Goal: Information Seeking & Learning: Find specific fact

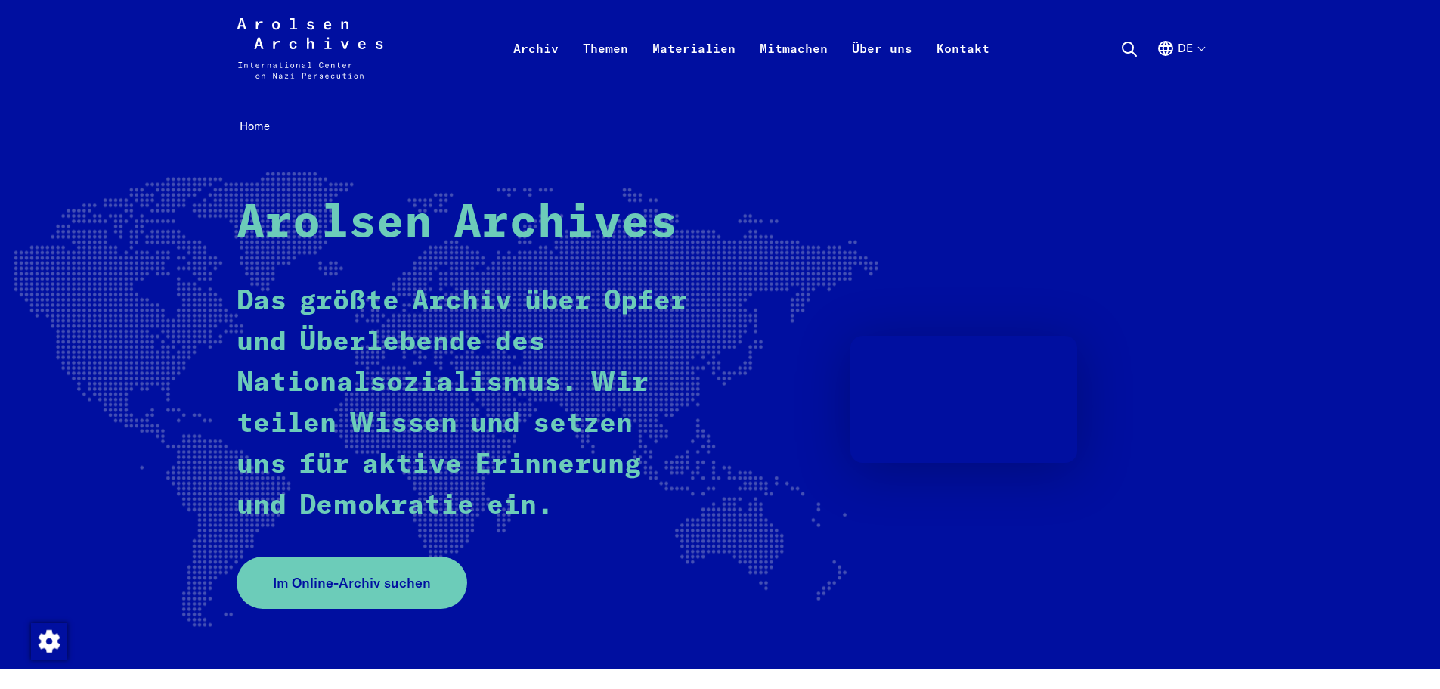
click at [1249, 114] on div "Home Arolsen Archives Das größte Archiv über Opfer und Überlebende des National…" at bounding box center [720, 382] width 1440 height 571
click at [1188, 49] on button "de" at bounding box center [1181, 66] width 48 height 54
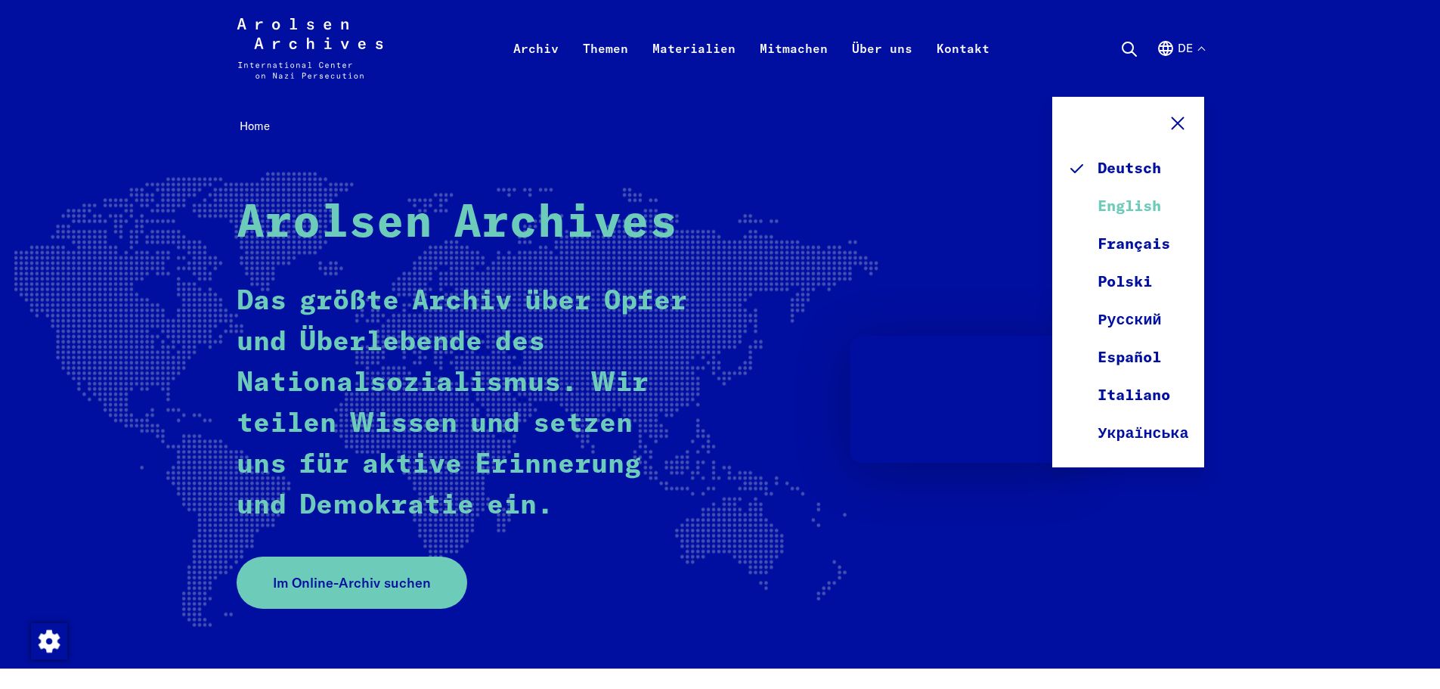
click at [1141, 208] on link "English" at bounding box center [1127, 206] width 121 height 38
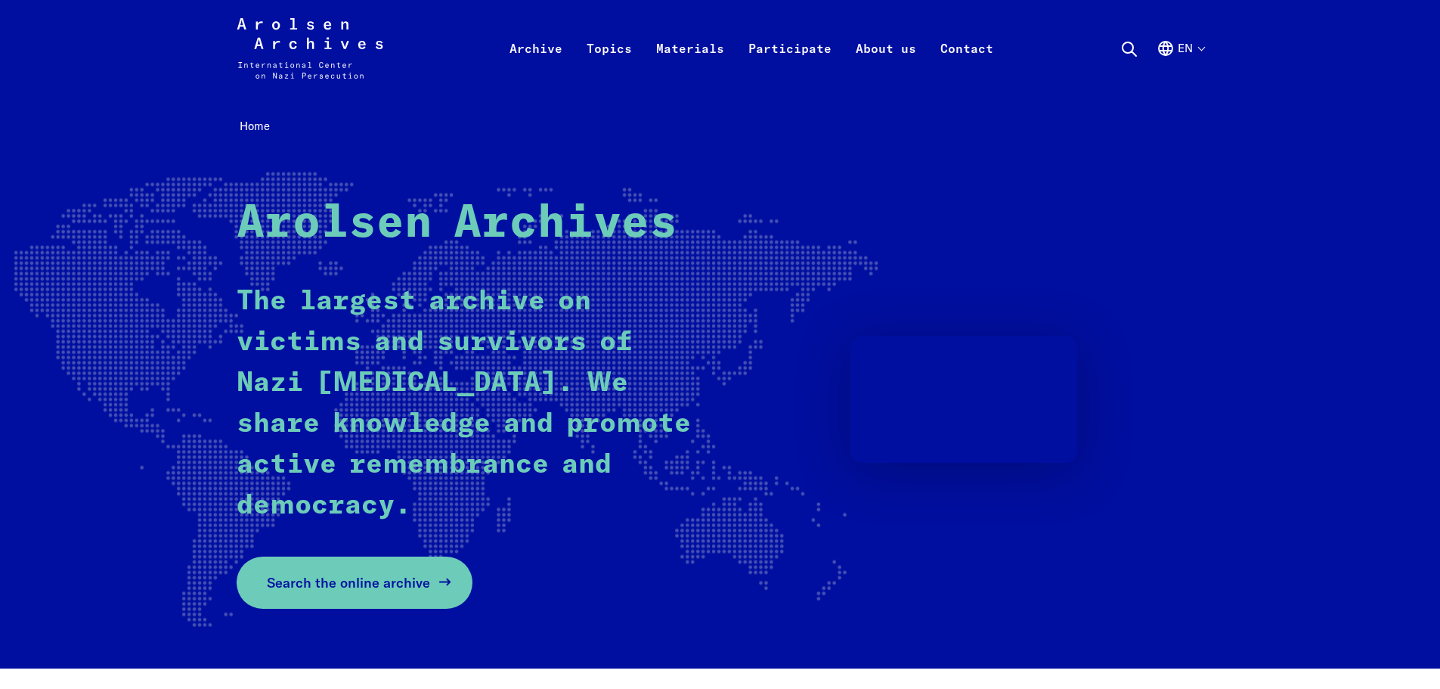
click at [400, 584] on span "Search the online archive" at bounding box center [348, 582] width 163 height 20
click at [358, 580] on span "Search the online archive" at bounding box center [348, 582] width 163 height 20
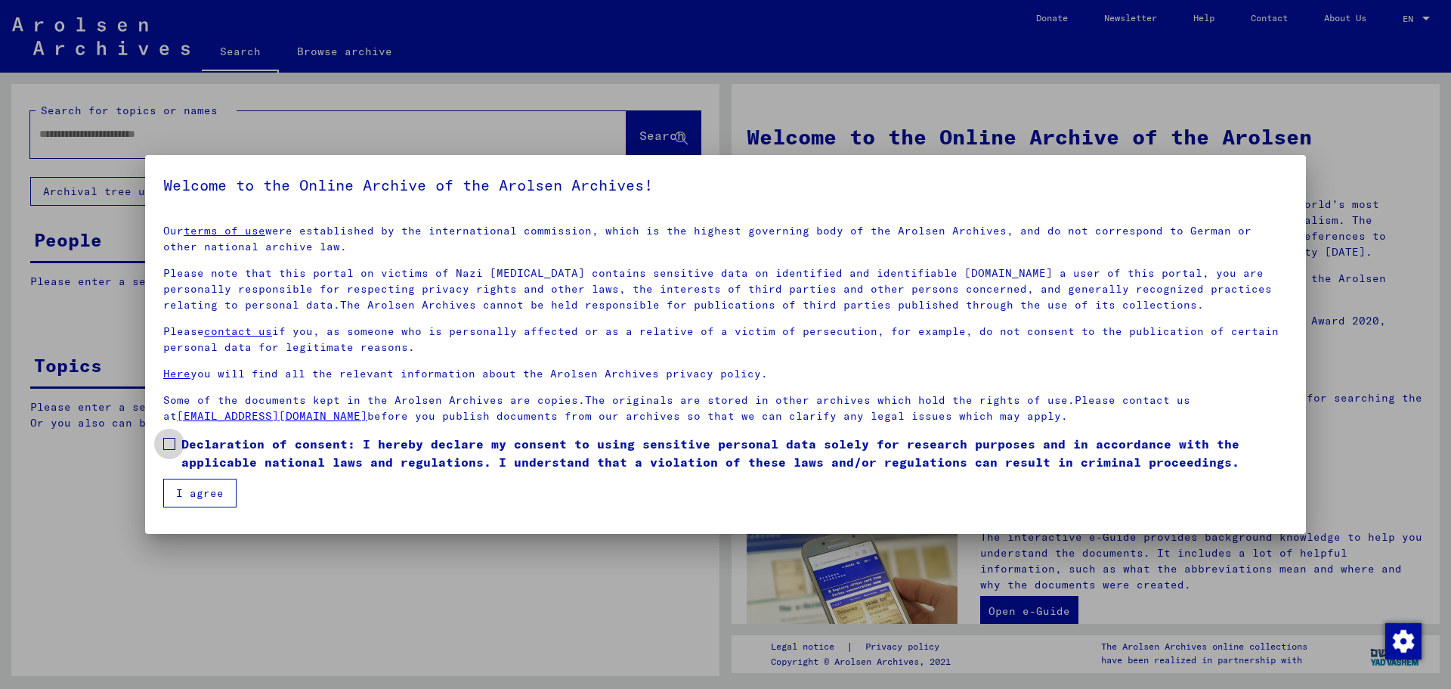
click at [179, 459] on label "Declaration of consent: I hereby declare my consent to using sensitive personal…" at bounding box center [725, 453] width 1125 height 36
click at [210, 491] on button "I agree" at bounding box center [199, 492] width 73 height 29
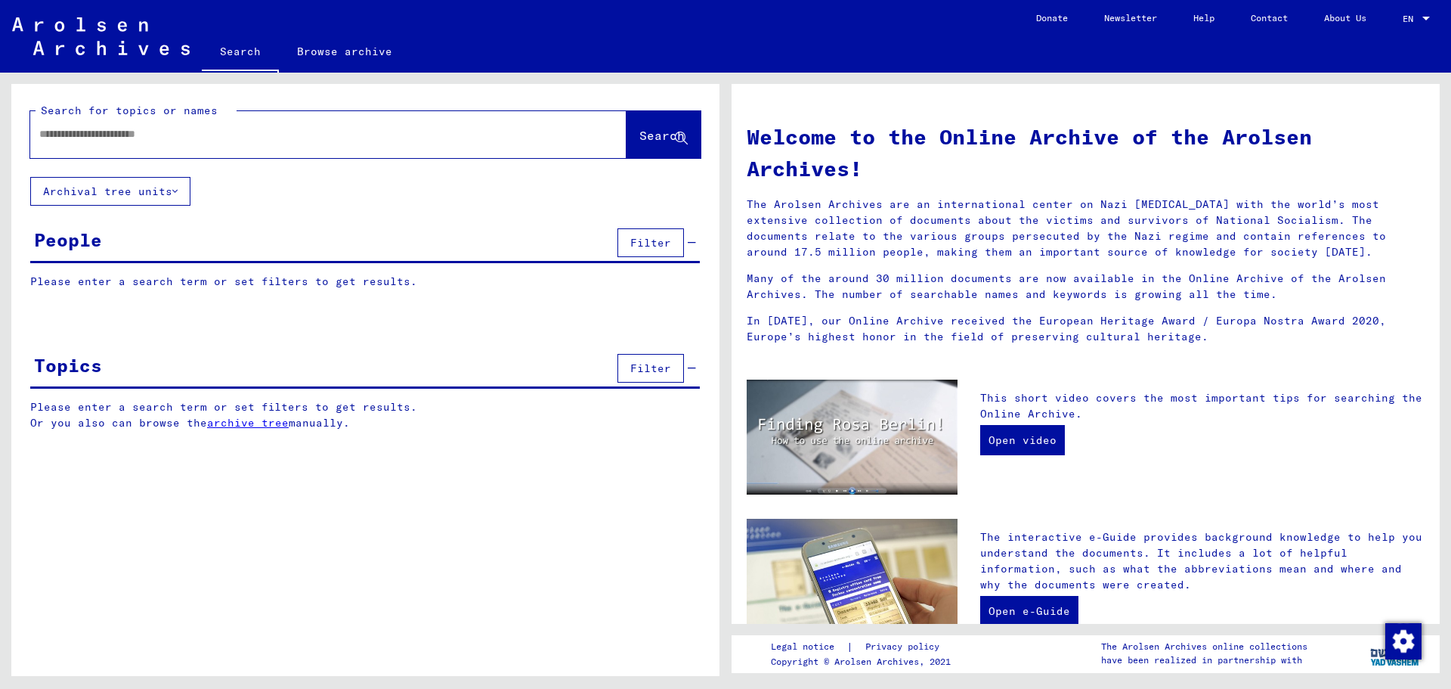
click at [240, 120] on div at bounding box center [305, 134] width 551 height 34
click at [240, 139] on input "text" at bounding box center [310, 134] width 542 height 16
type input "**********"
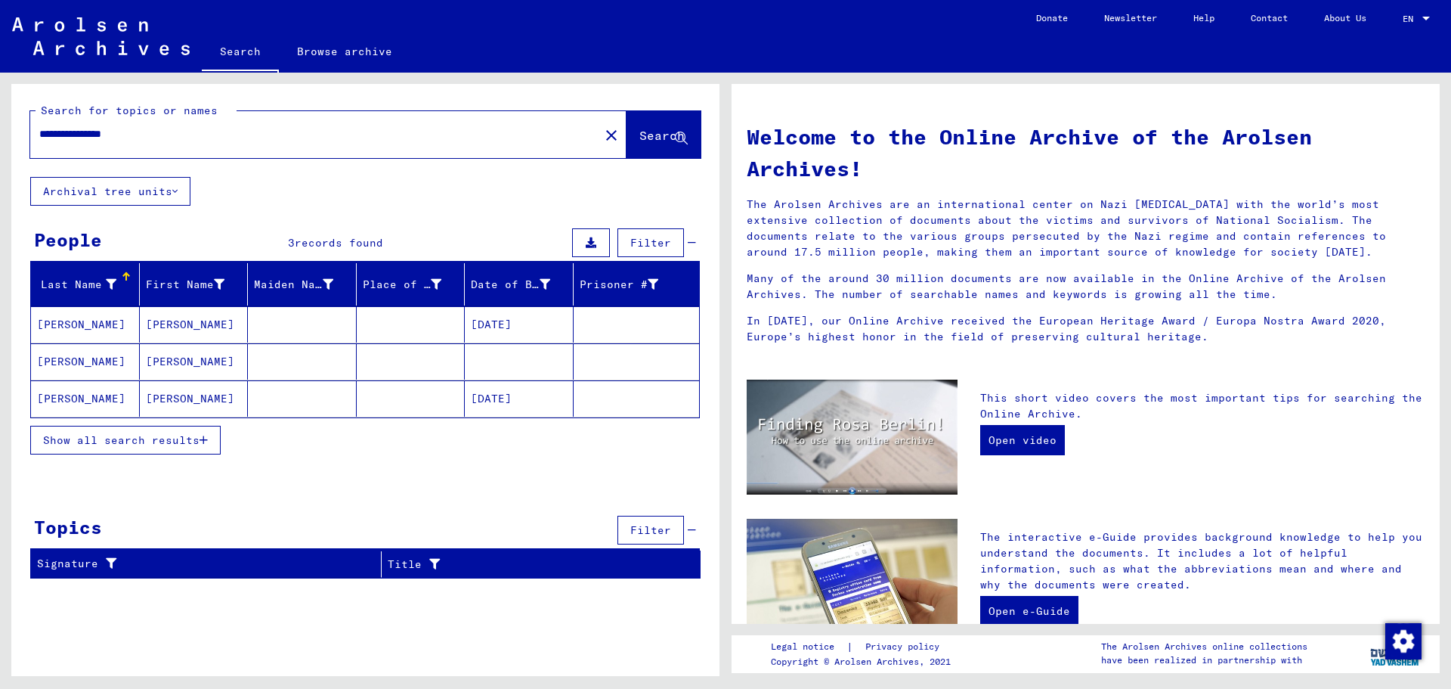
click at [188, 447] on button "Show all search results" at bounding box center [125, 440] width 190 height 29
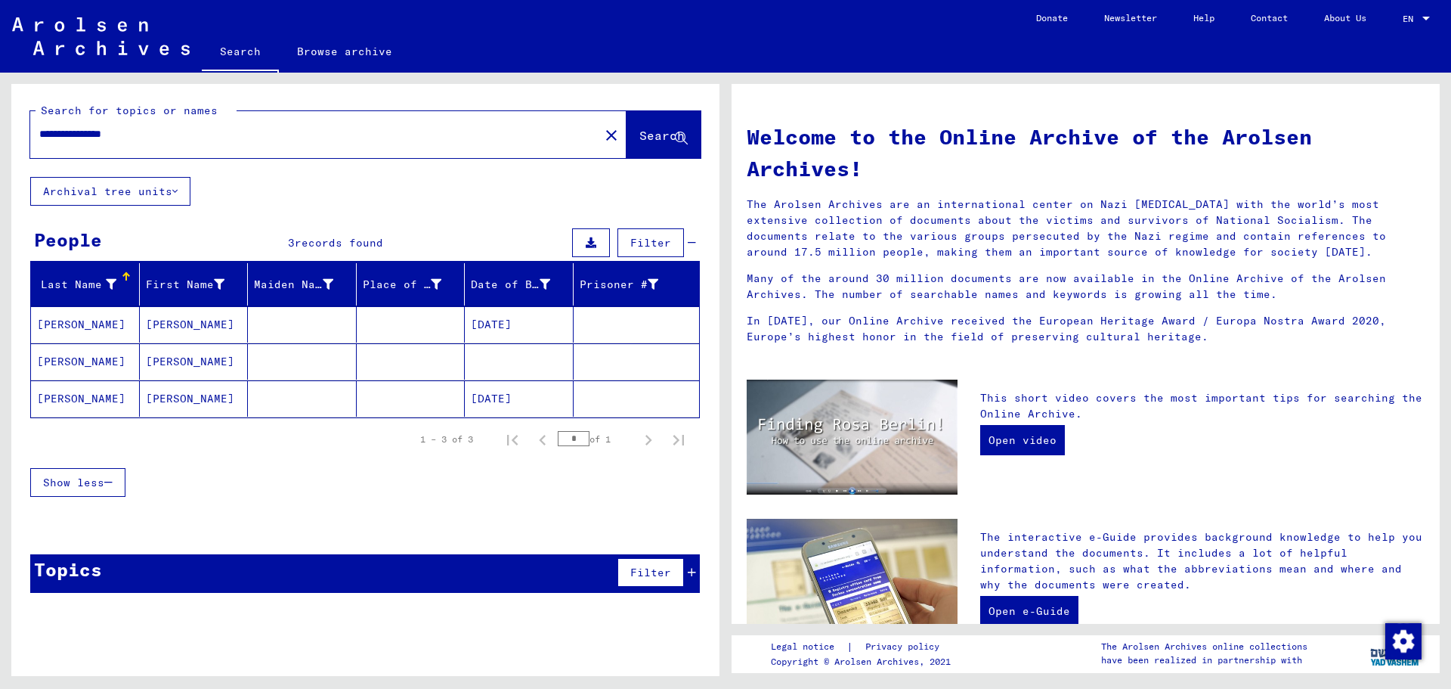
click at [81, 328] on mat-cell "[PERSON_NAME]" at bounding box center [85, 324] width 109 height 36
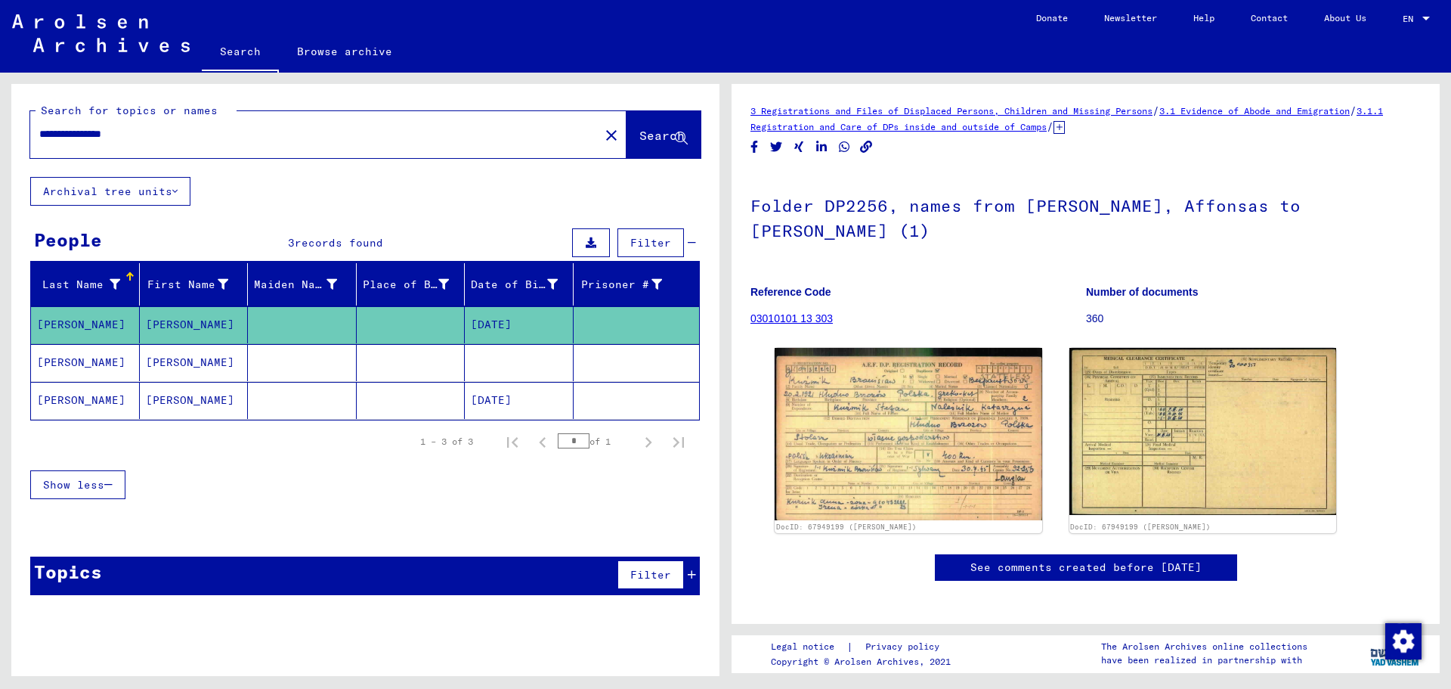
click at [103, 357] on mat-cell "[PERSON_NAME]" at bounding box center [85, 362] width 109 height 37
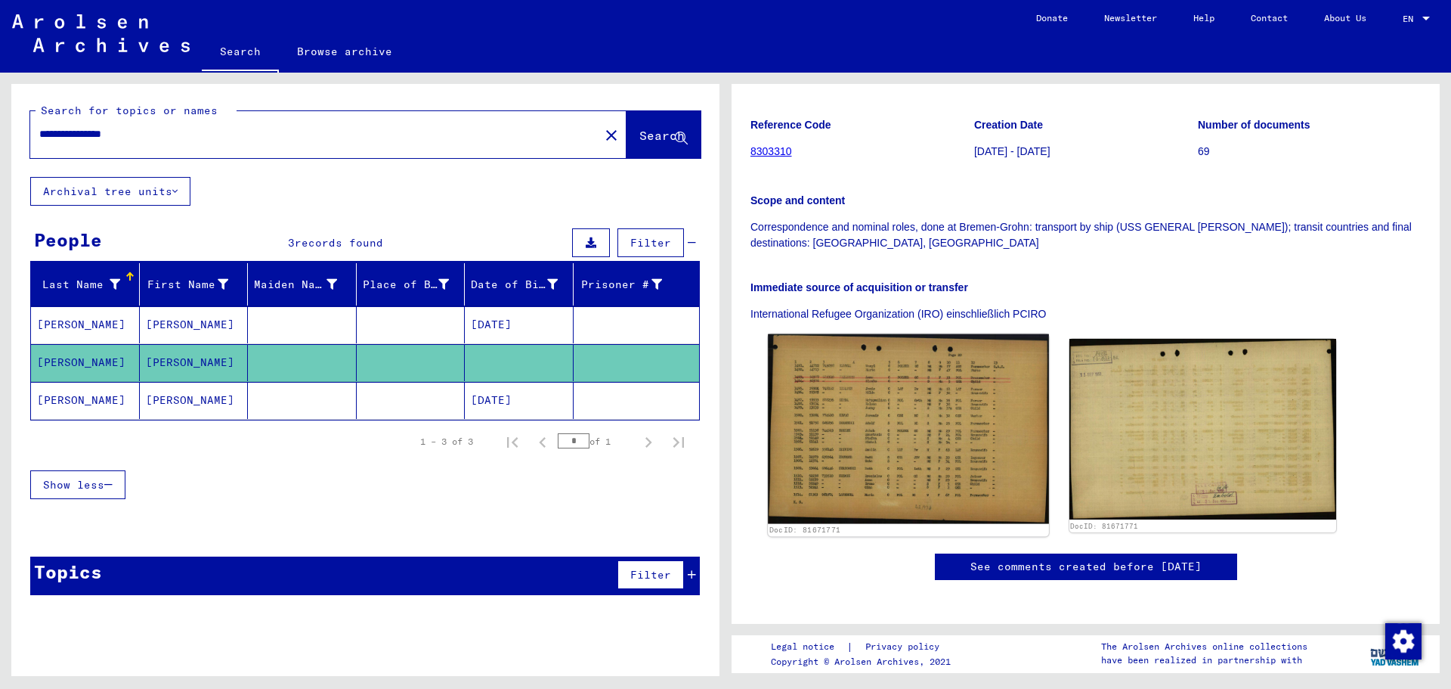
scroll to position [227, 0]
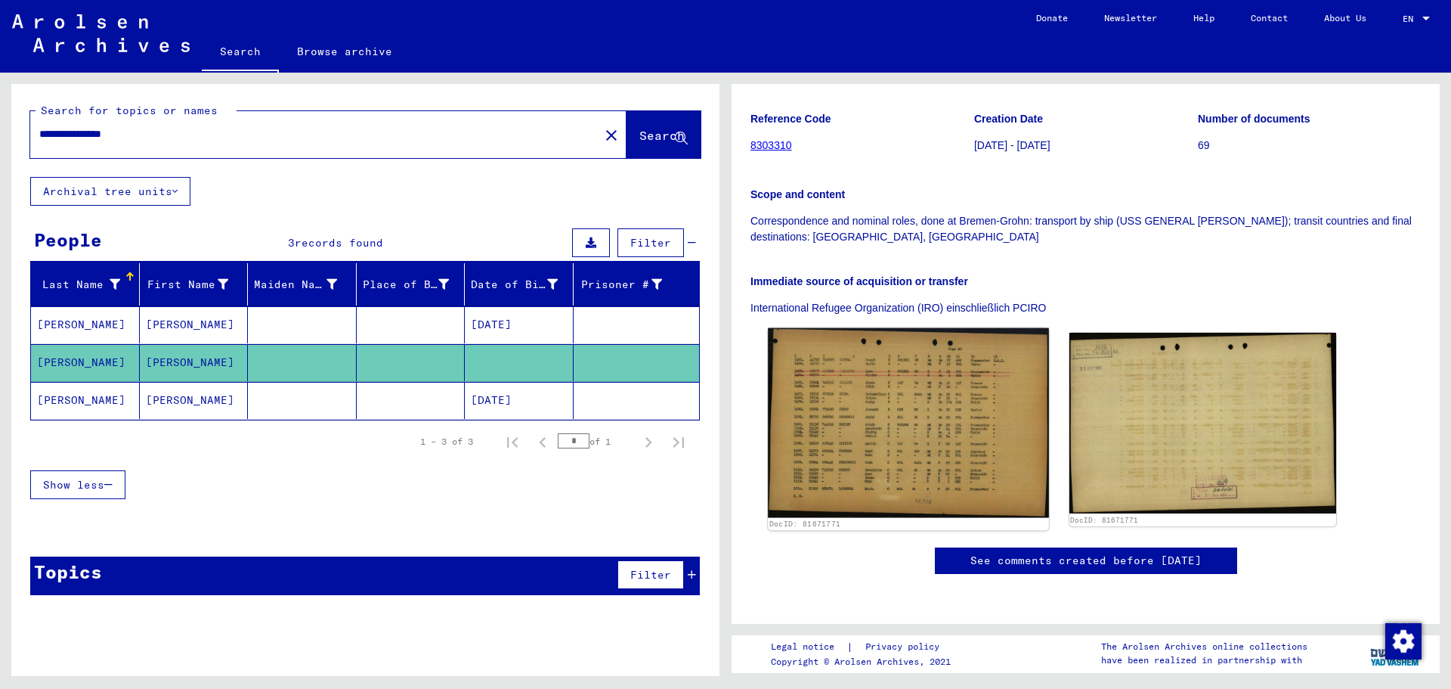
click at [963, 415] on img at bounding box center [908, 423] width 280 height 190
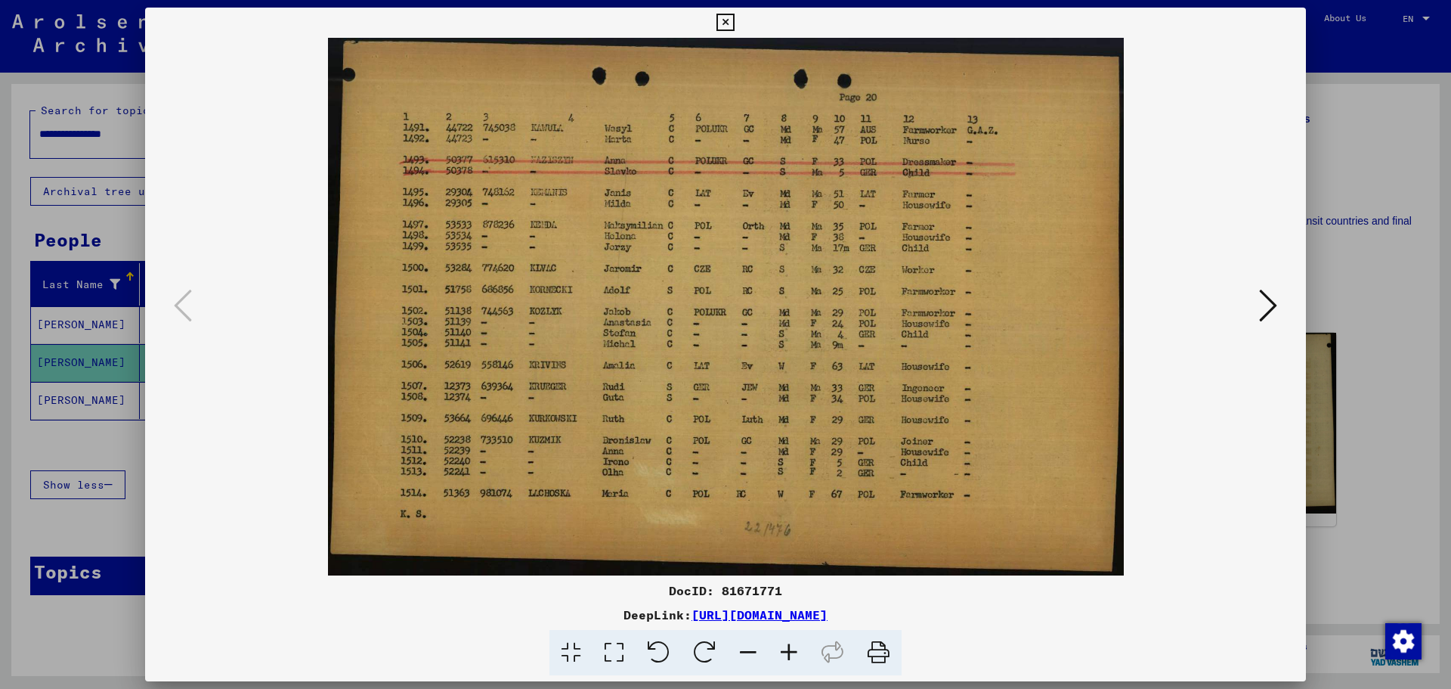
click at [719, 22] on icon at bounding box center [725, 23] width 17 height 18
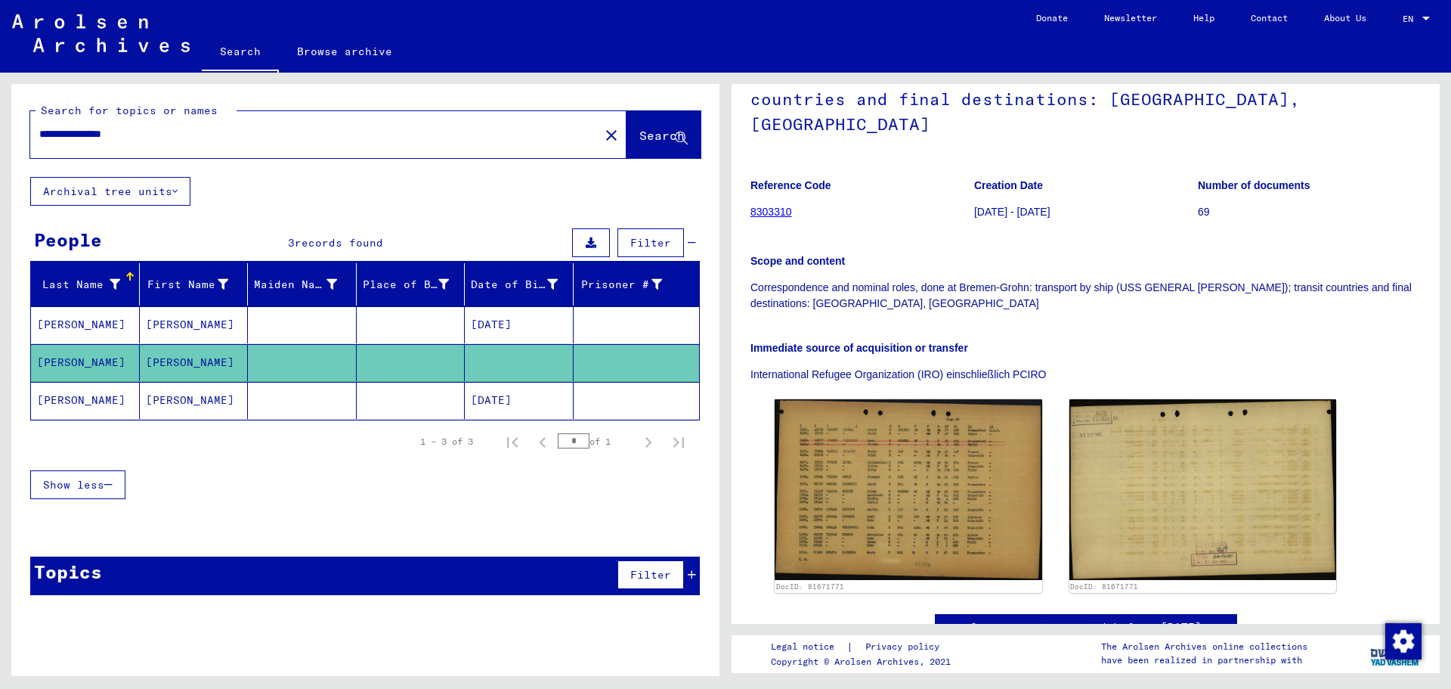
scroll to position [0, 0]
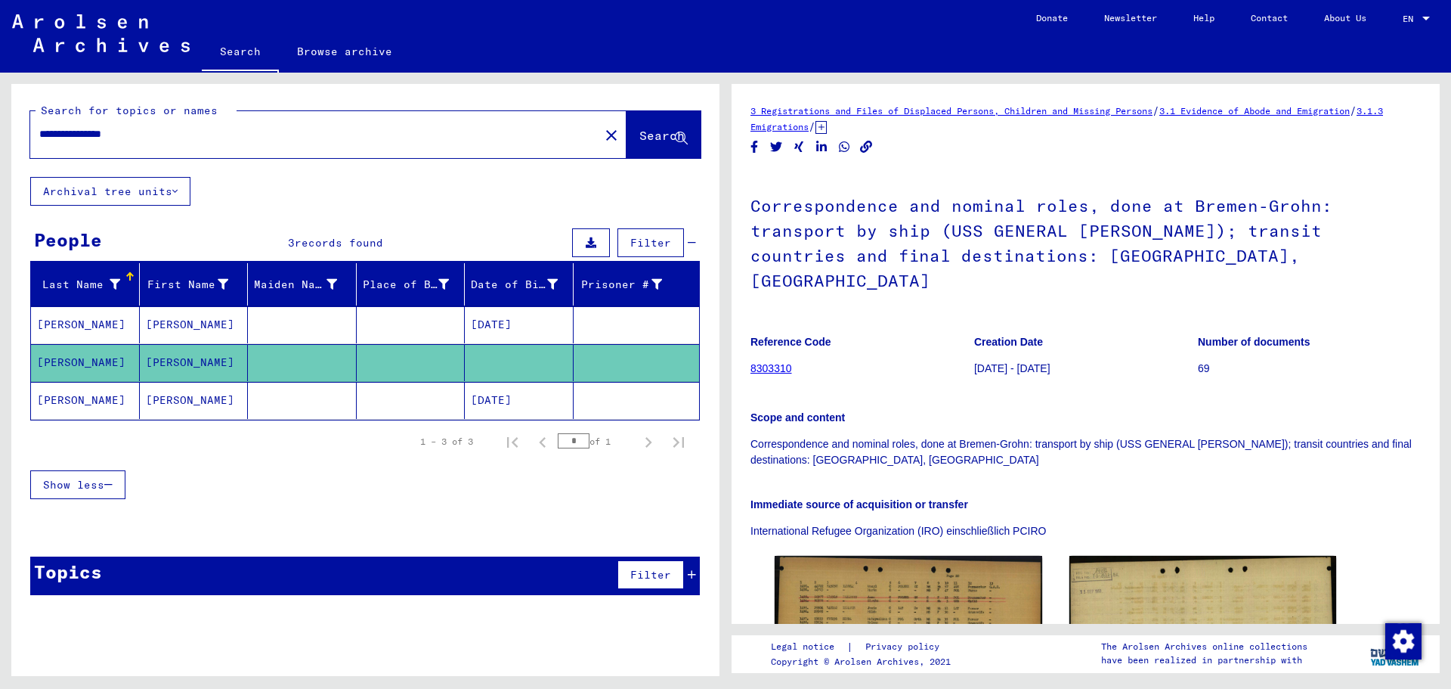
drag, startPoint x: 1197, startPoint y: 341, endPoint x: 1240, endPoint y: 347, distance: 43.5
click at [1240, 324] on div "Reference Code 8303310 Creation Date [DATE] - [DATE] Number of documents 69" at bounding box center [1086, 324] width 670 height 0
click at [773, 362] on link "8303310" at bounding box center [772, 368] width 42 height 12
click at [783, 362] on link "8303310" at bounding box center [772, 368] width 42 height 12
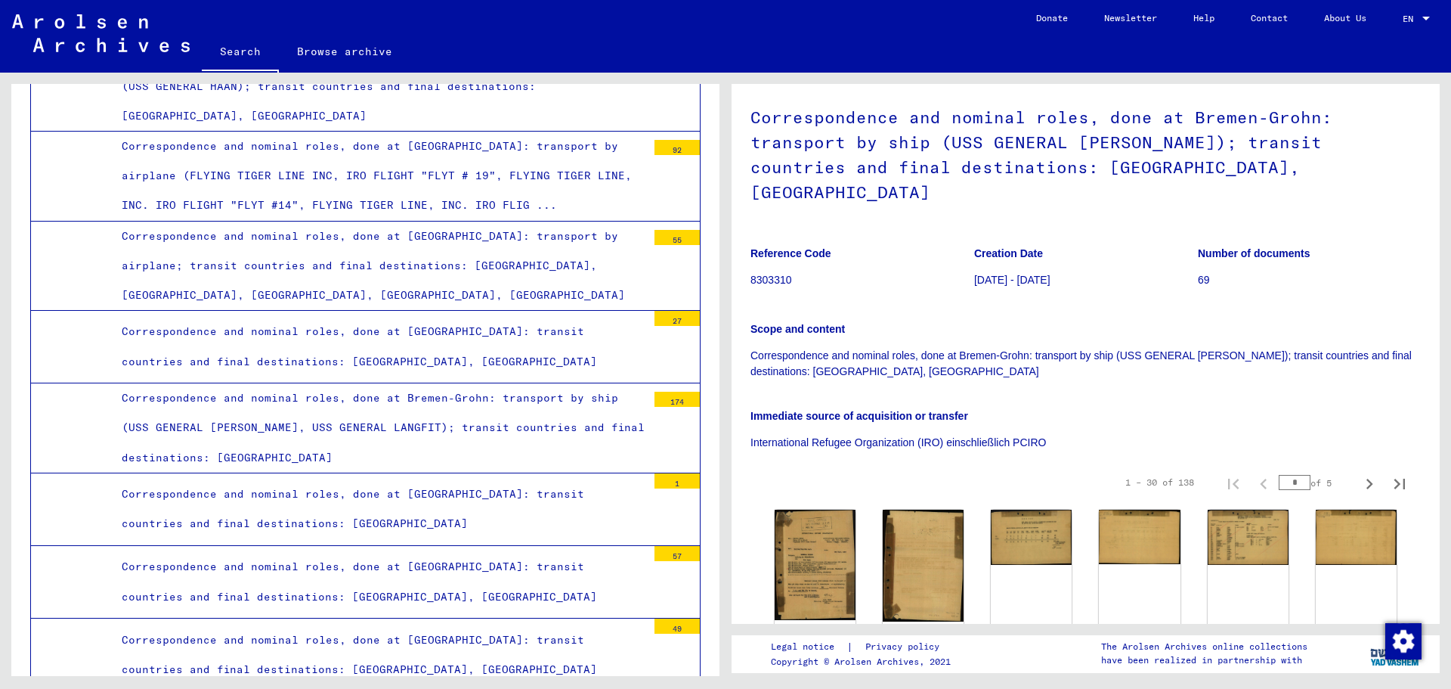
scroll to position [302, 0]
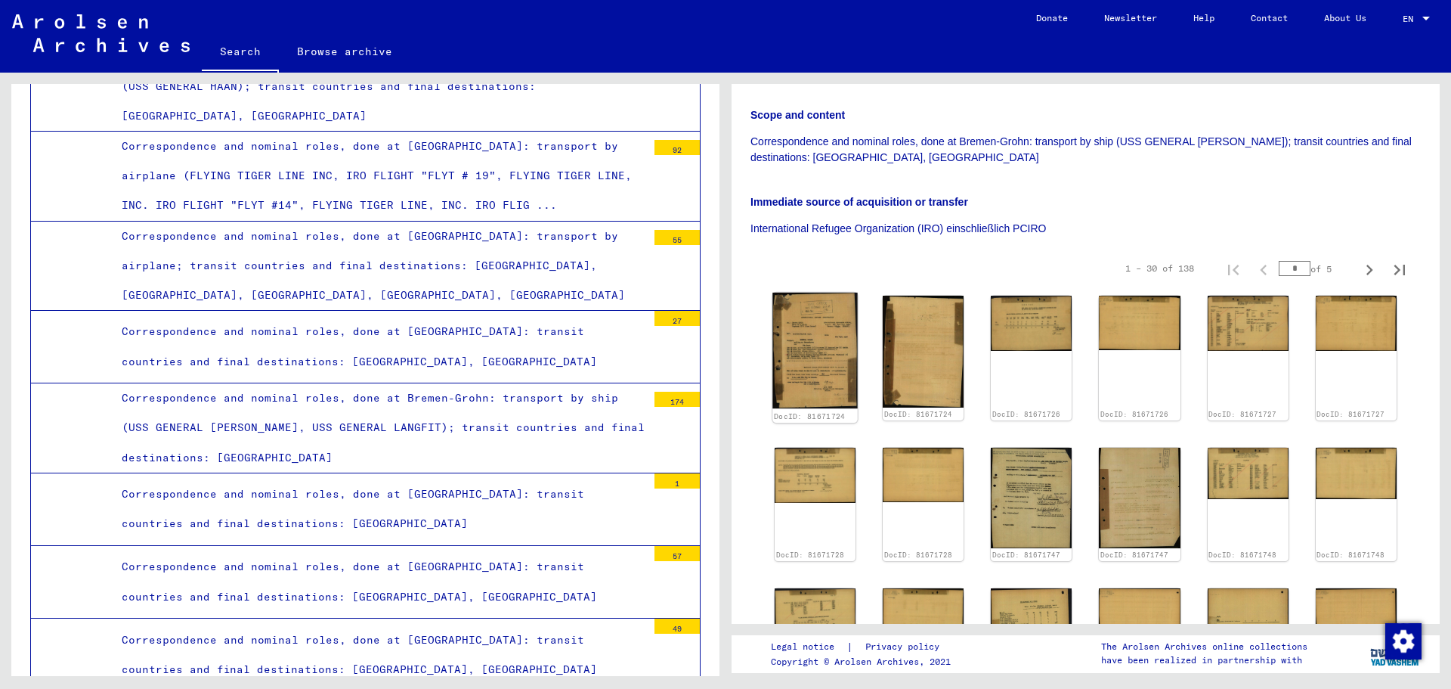
click at [800, 322] on img at bounding box center [815, 351] width 85 height 116
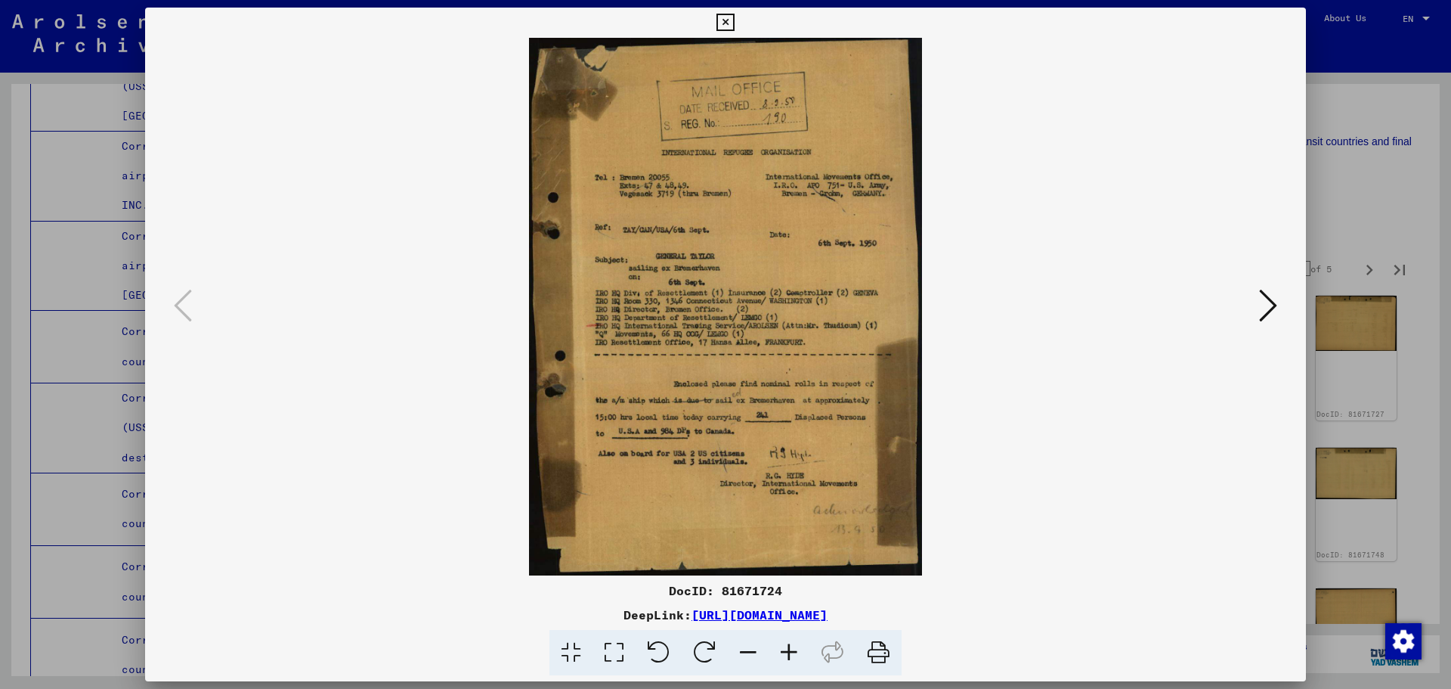
click at [796, 652] on icon at bounding box center [789, 653] width 41 height 46
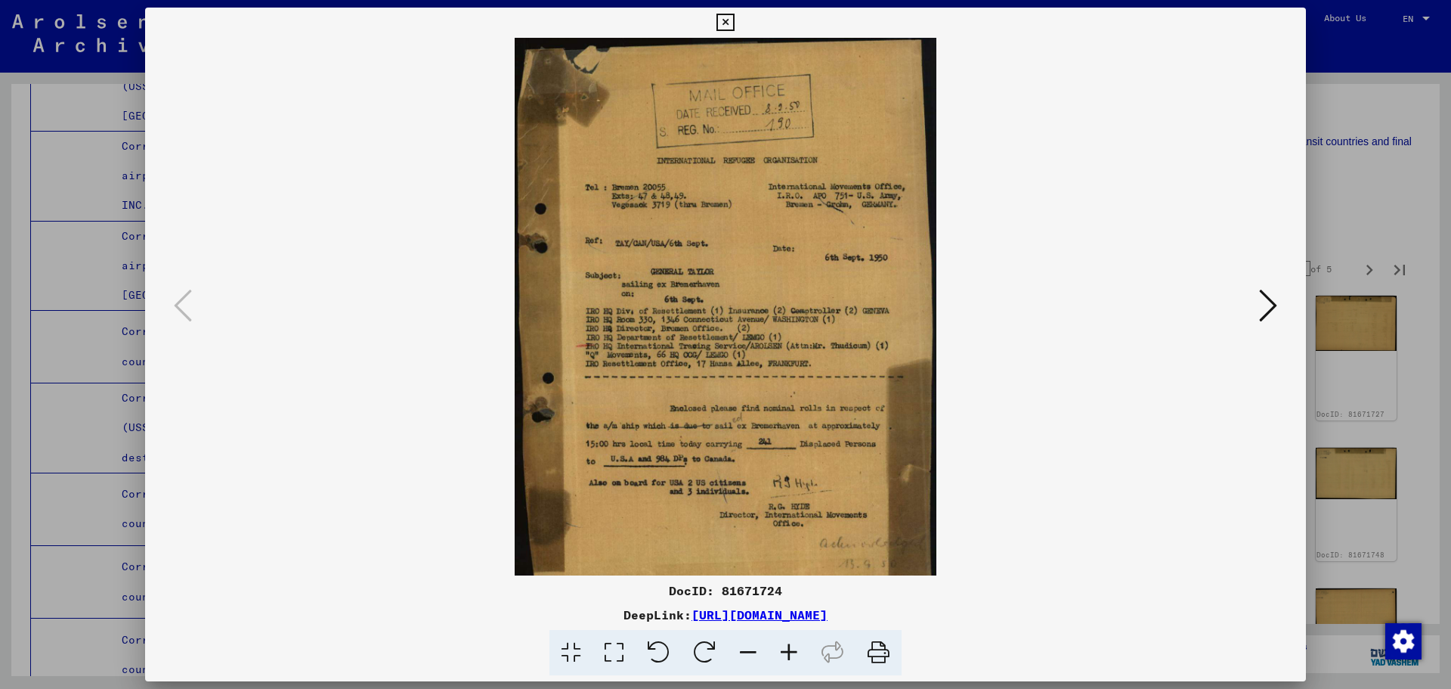
click at [796, 652] on icon at bounding box center [789, 653] width 41 height 46
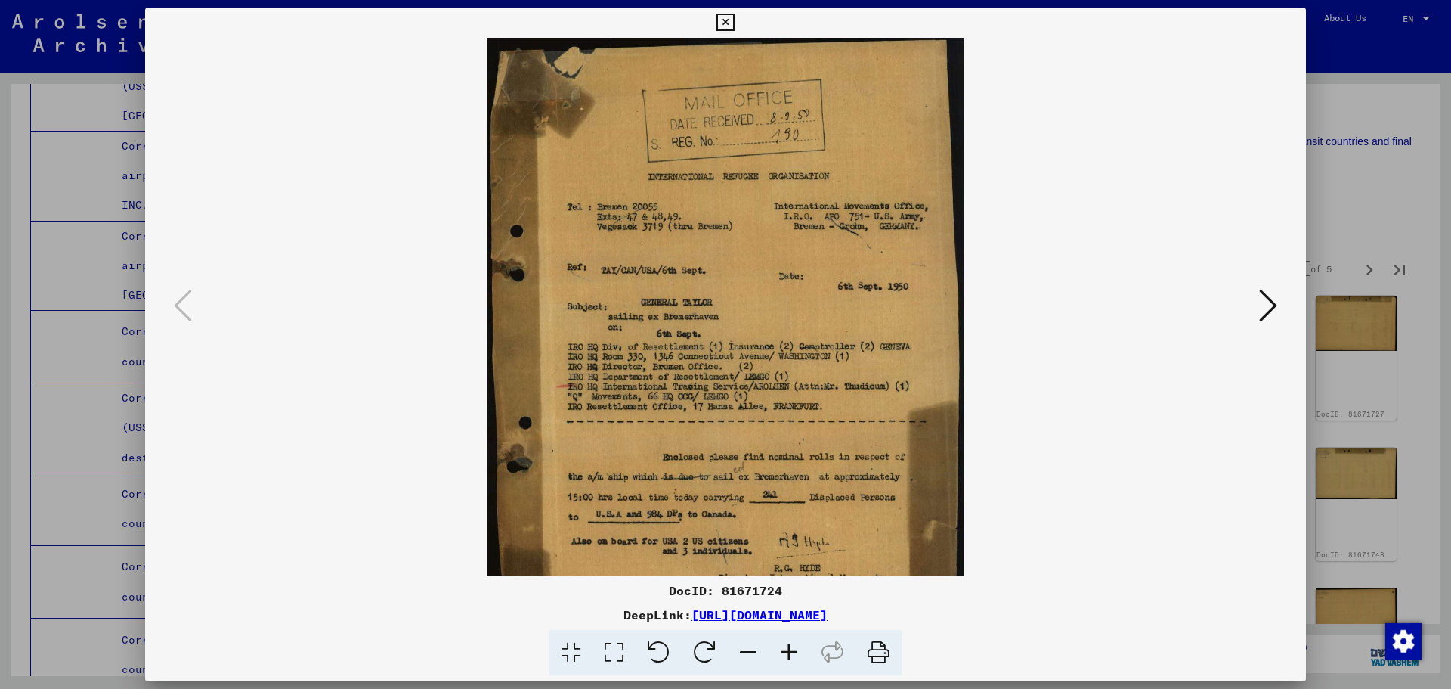
click at [796, 652] on icon at bounding box center [789, 653] width 41 height 46
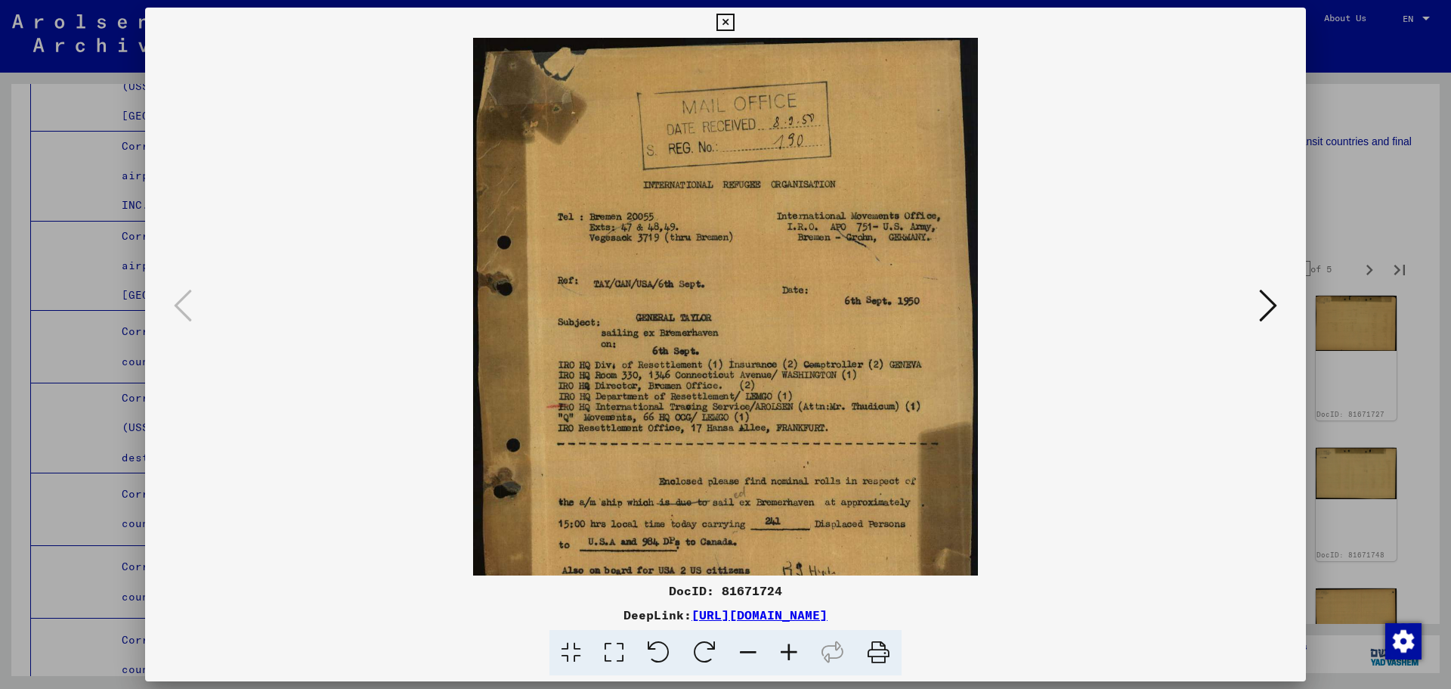
click at [796, 652] on icon at bounding box center [789, 653] width 41 height 46
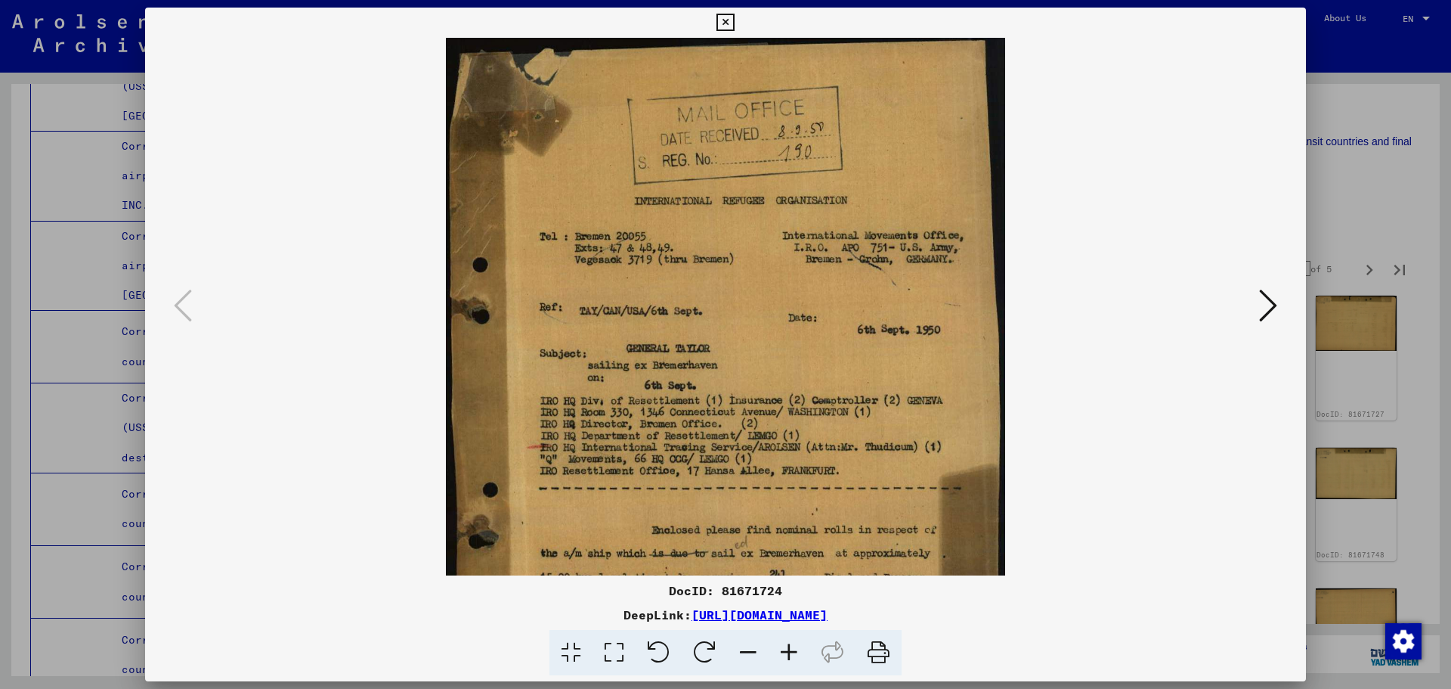
click at [796, 652] on icon at bounding box center [789, 653] width 41 height 46
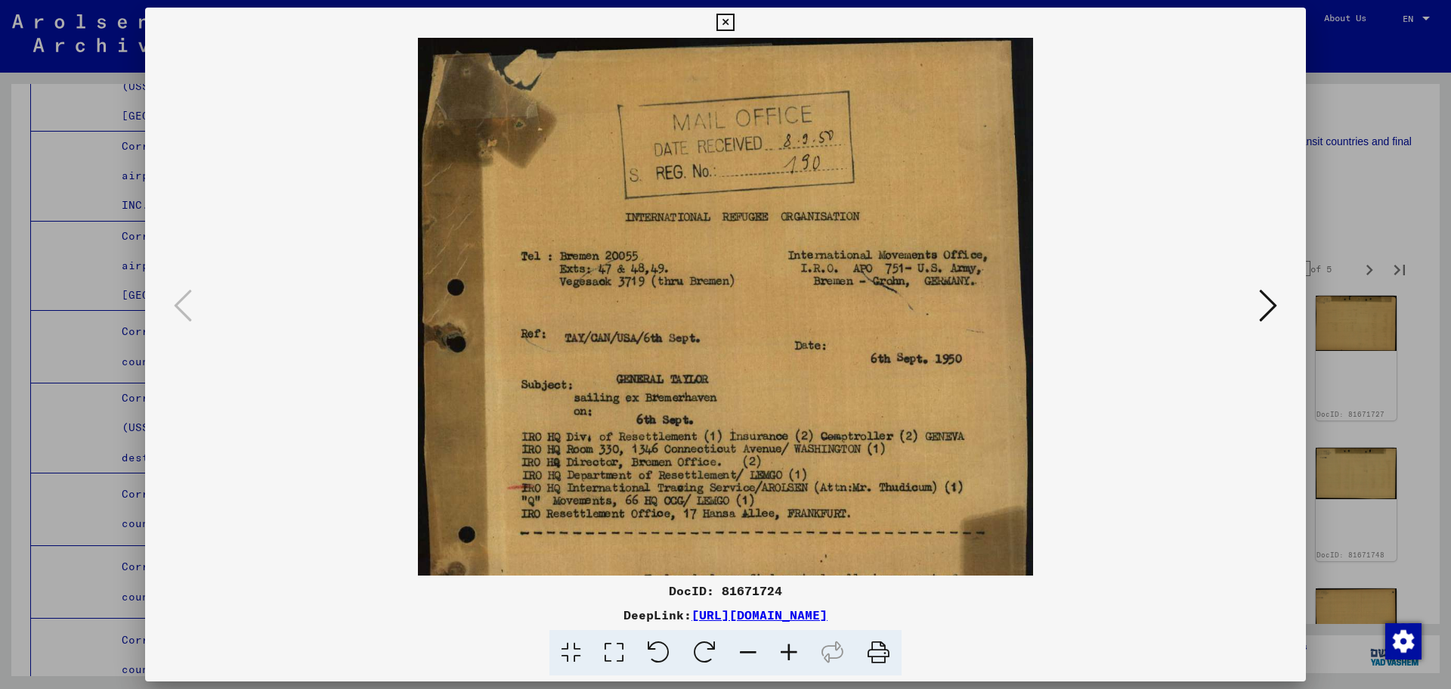
click at [796, 652] on icon at bounding box center [789, 653] width 41 height 46
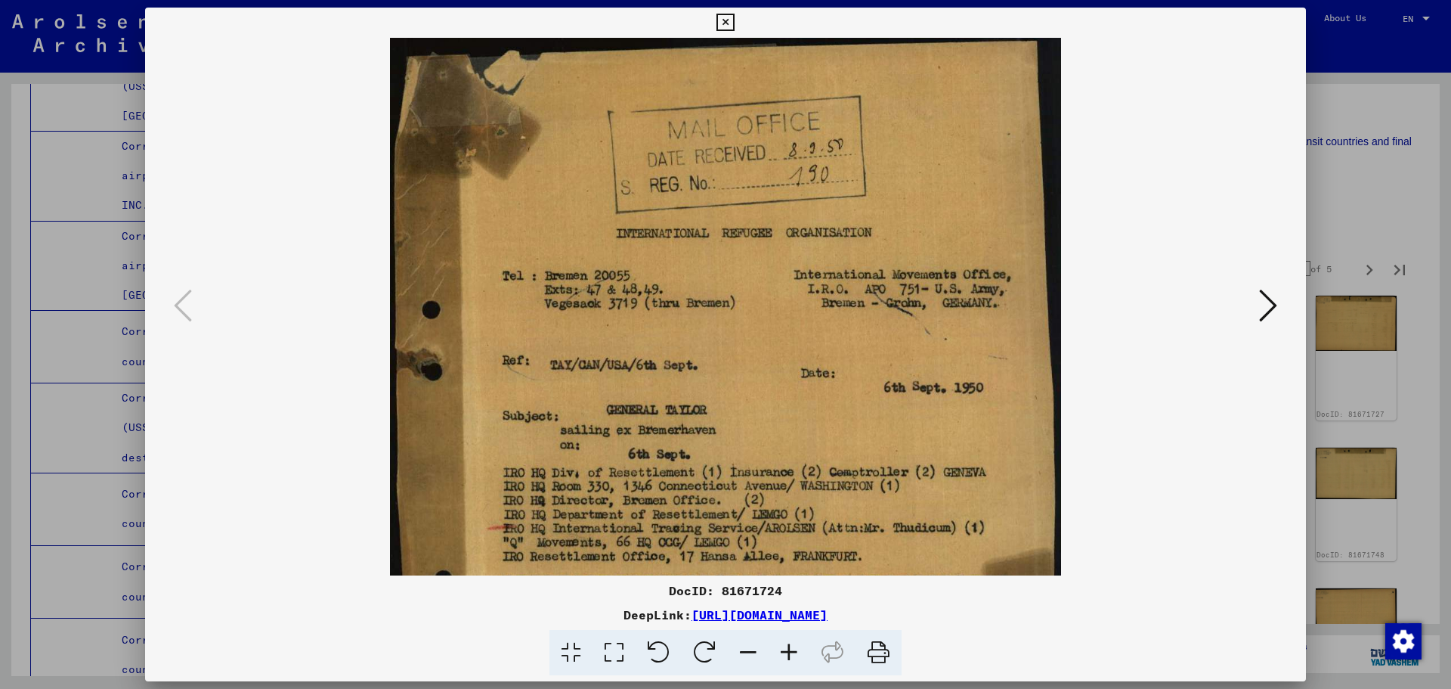
click at [796, 652] on icon at bounding box center [789, 653] width 41 height 46
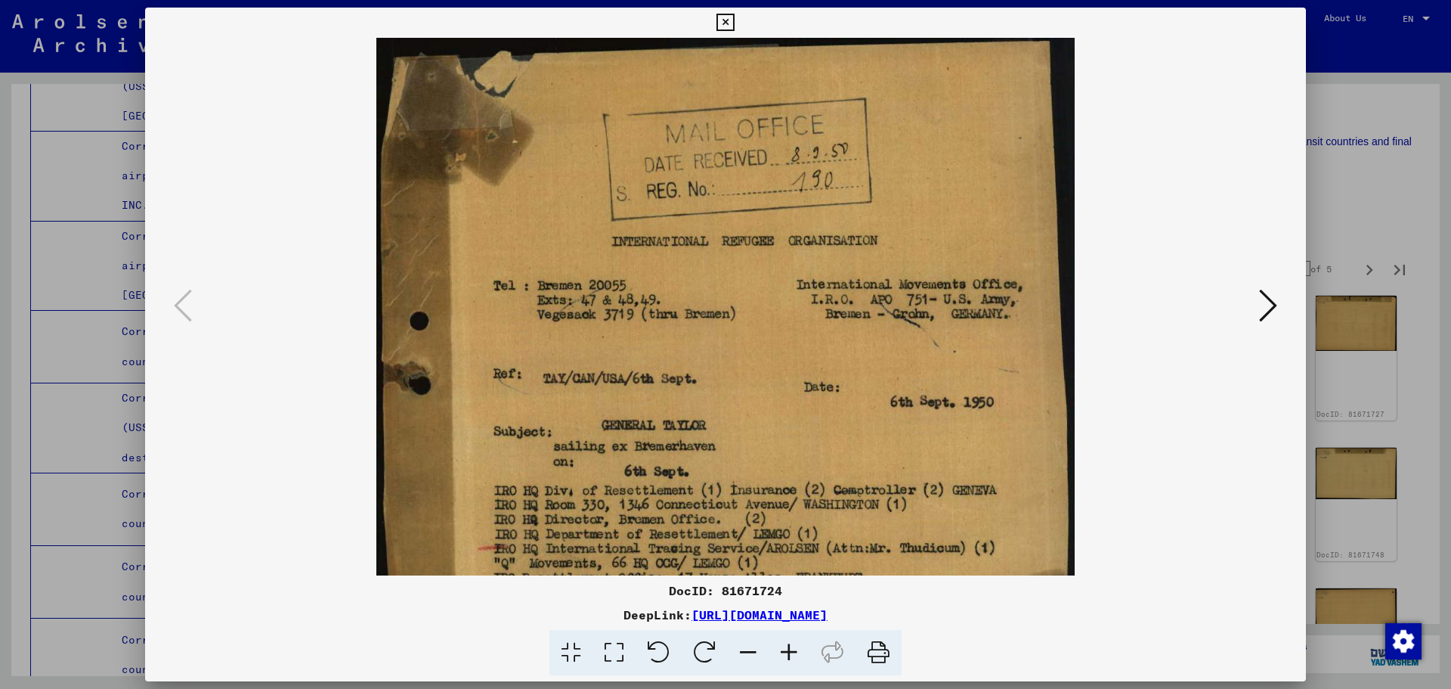
click at [796, 652] on icon at bounding box center [789, 653] width 41 height 46
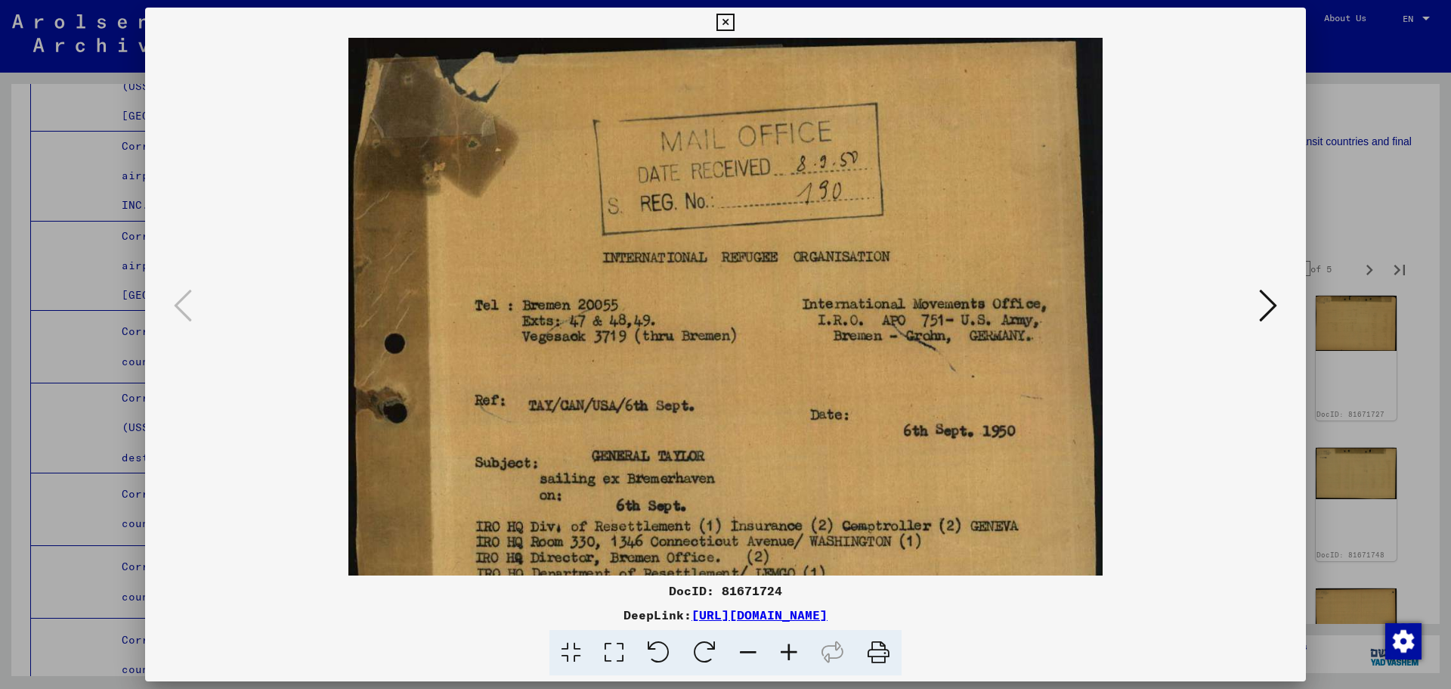
click at [796, 652] on icon at bounding box center [789, 653] width 41 height 46
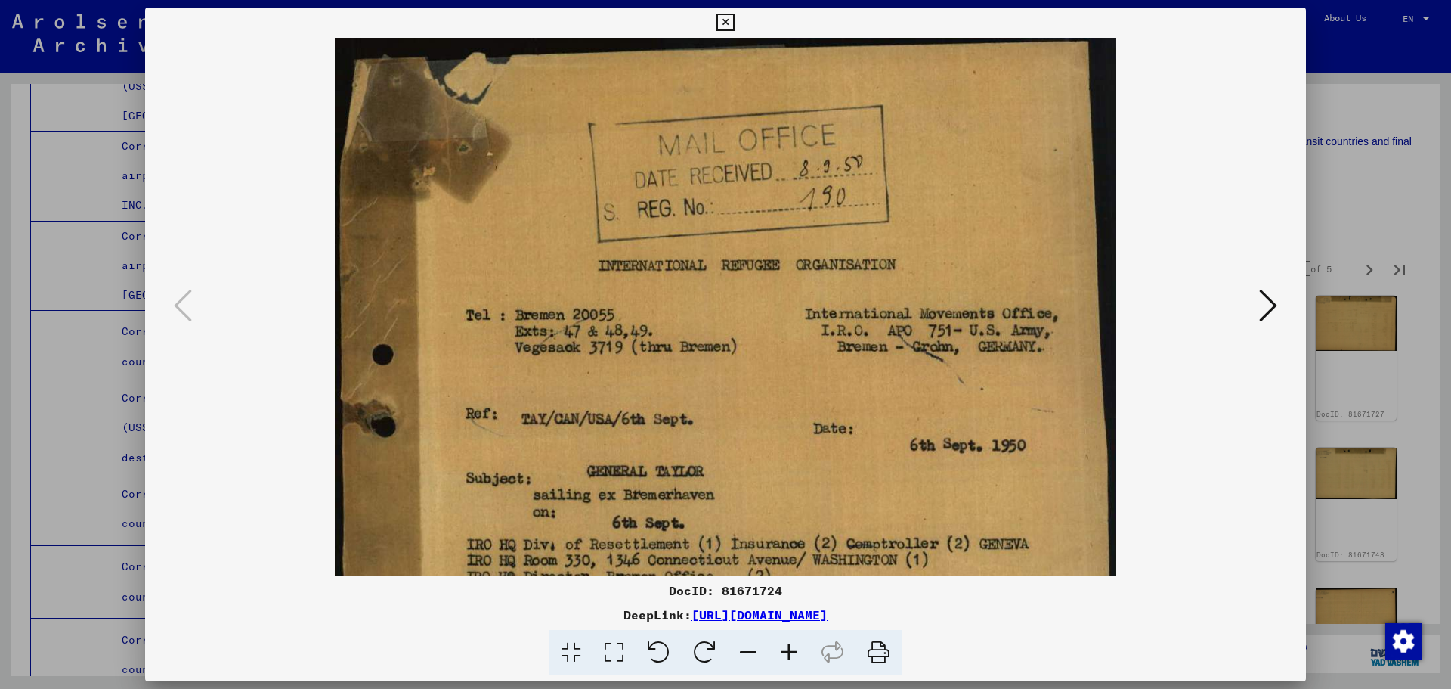
click at [796, 652] on icon at bounding box center [789, 653] width 41 height 46
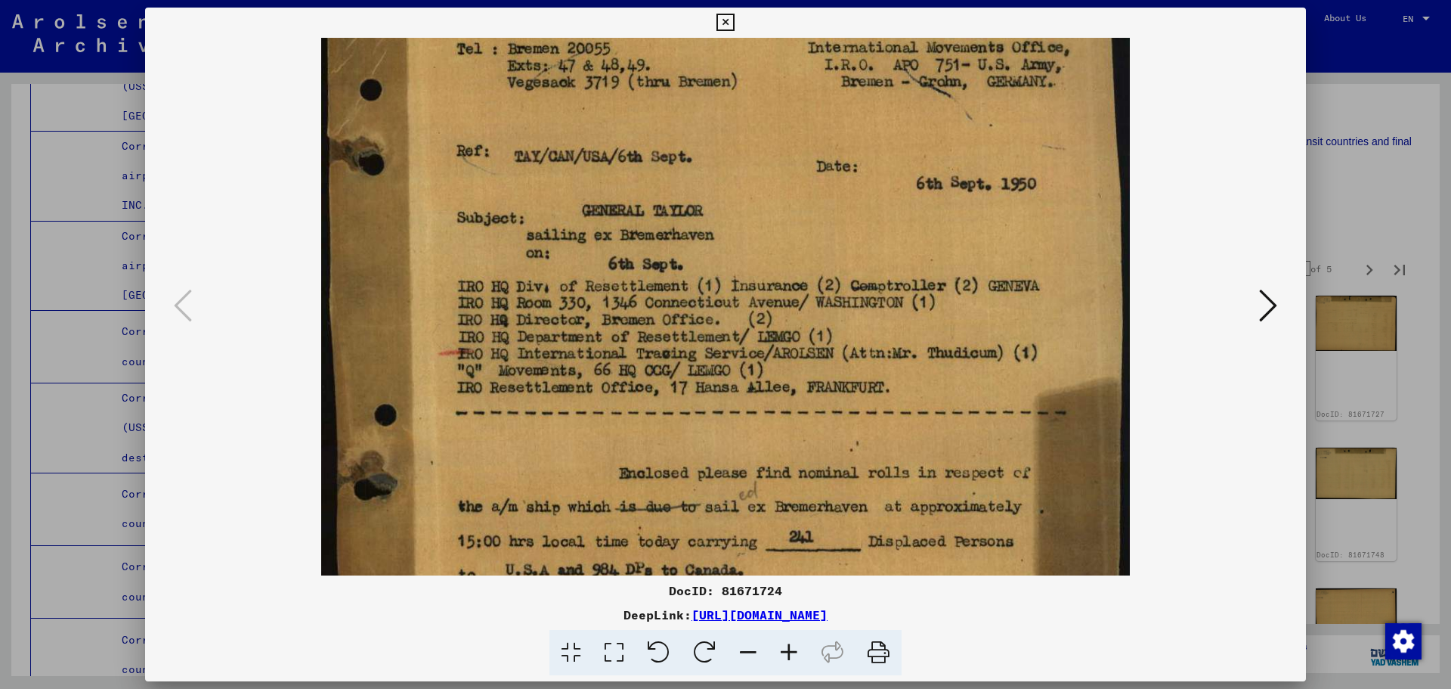
scroll to position [280, 0]
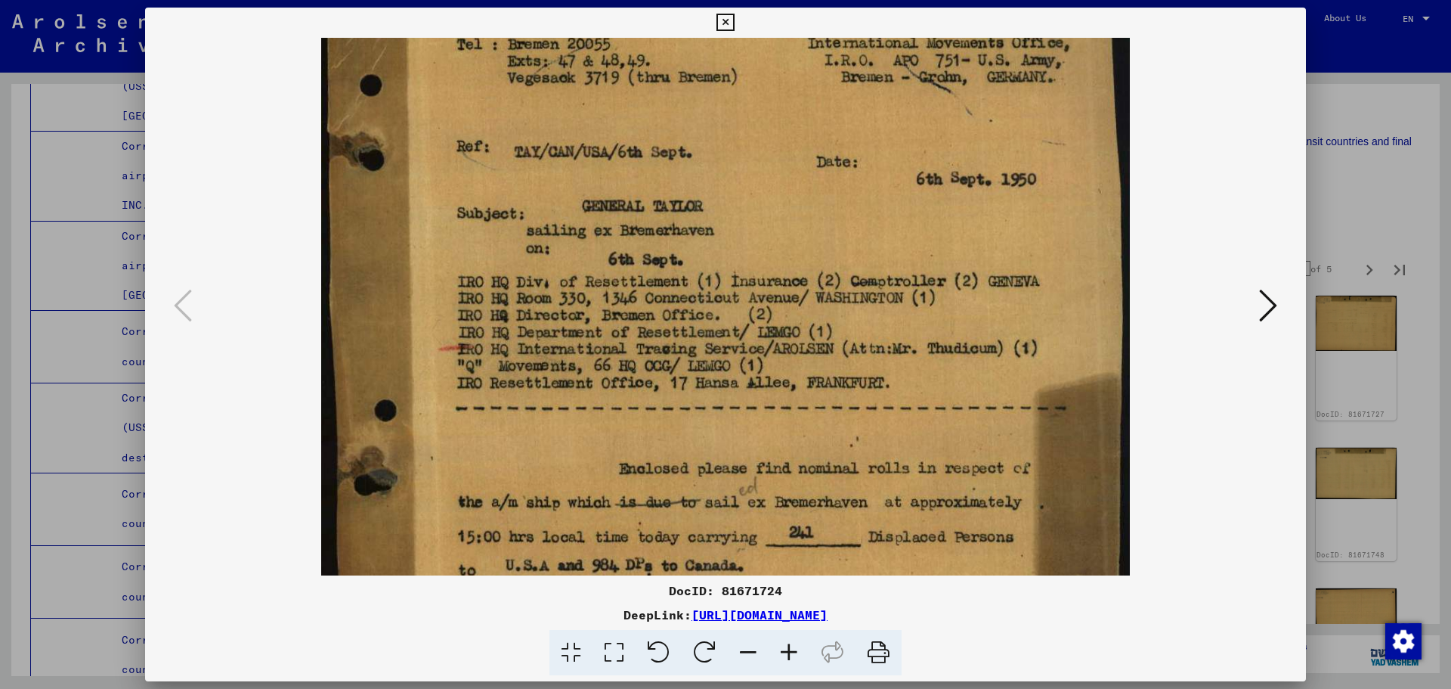
drag, startPoint x: 828, startPoint y: 442, endPoint x: 804, endPoint y: 162, distance: 281.4
click at [806, 162] on img at bounding box center [725, 309] width 809 height 1104
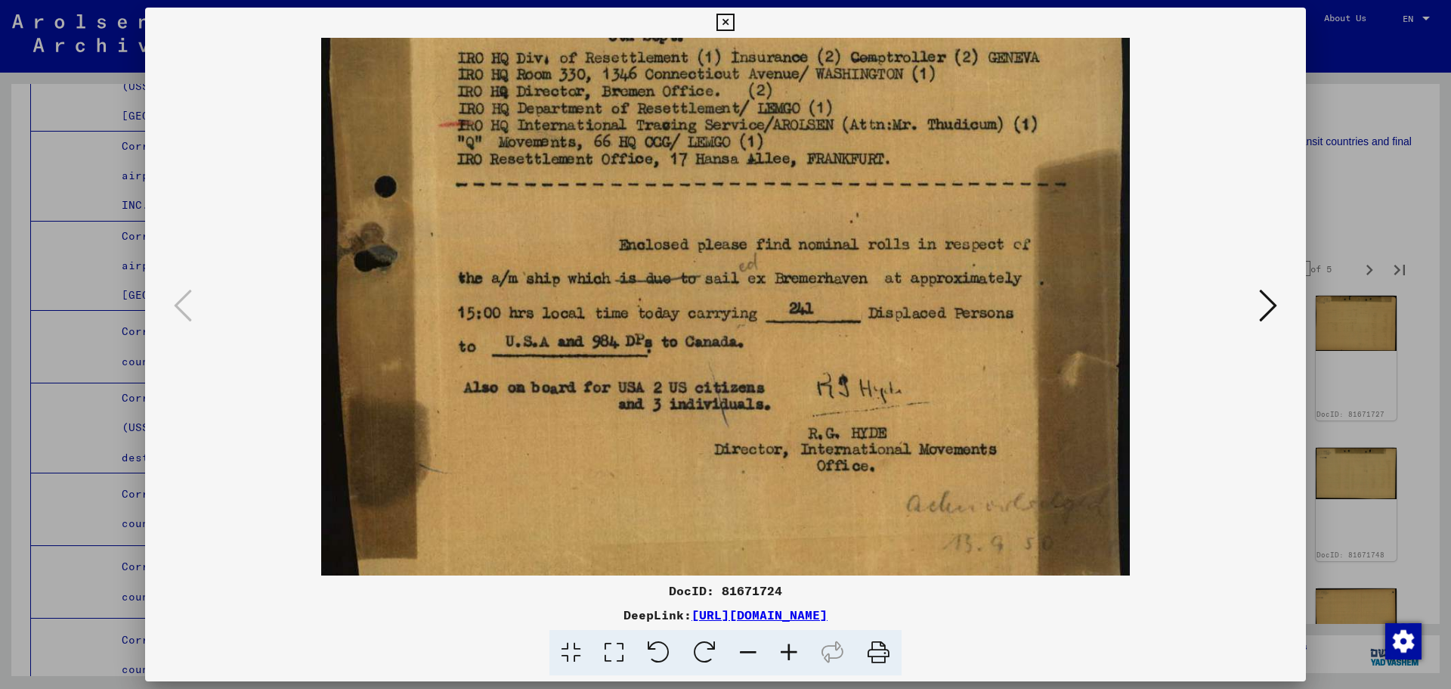
scroll to position [537, 0]
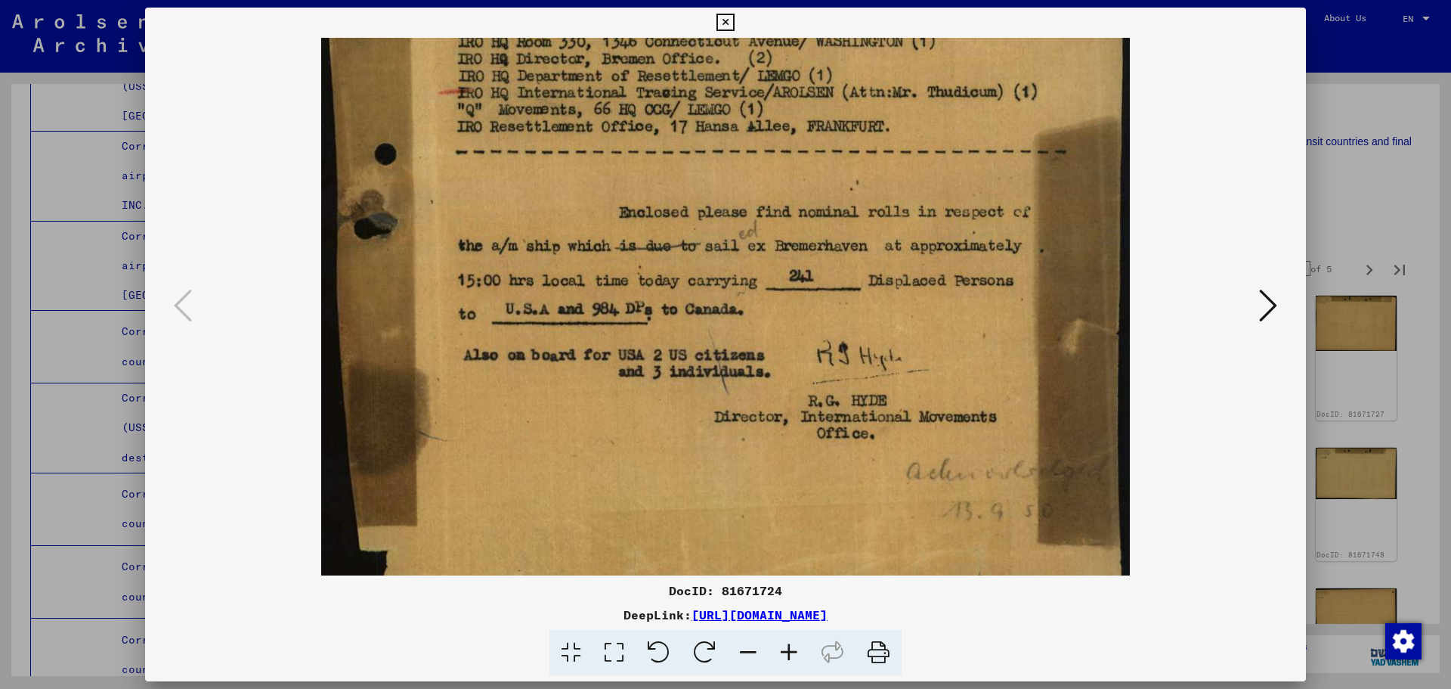
drag, startPoint x: 664, startPoint y: 503, endPoint x: 638, endPoint y: 246, distance: 257.5
click at [638, 246] on img at bounding box center [725, 53] width 809 height 1104
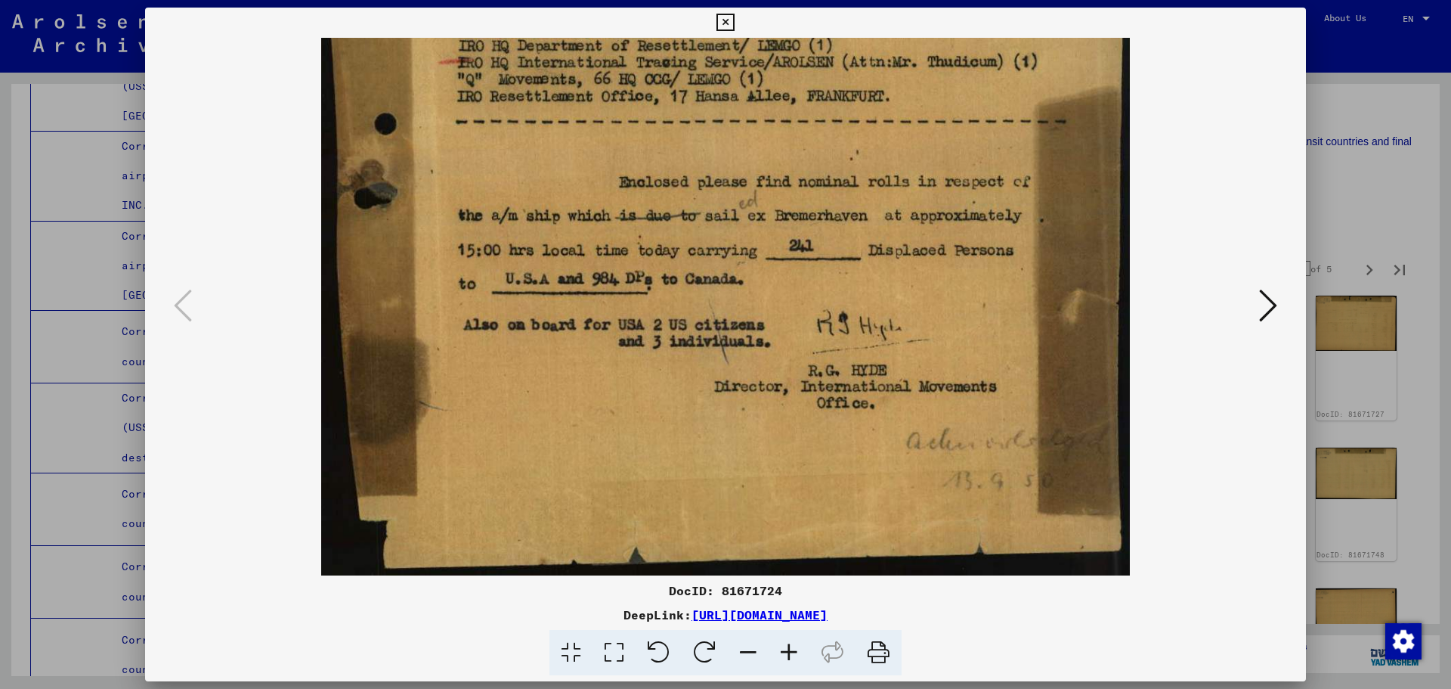
drag, startPoint x: 916, startPoint y: 418, endPoint x: 906, endPoint y: 290, distance: 128.9
click at [906, 290] on img at bounding box center [725, 23] width 809 height 1104
click at [886, 656] on icon at bounding box center [879, 653] width 46 height 46
click at [720, 21] on icon at bounding box center [725, 23] width 17 height 18
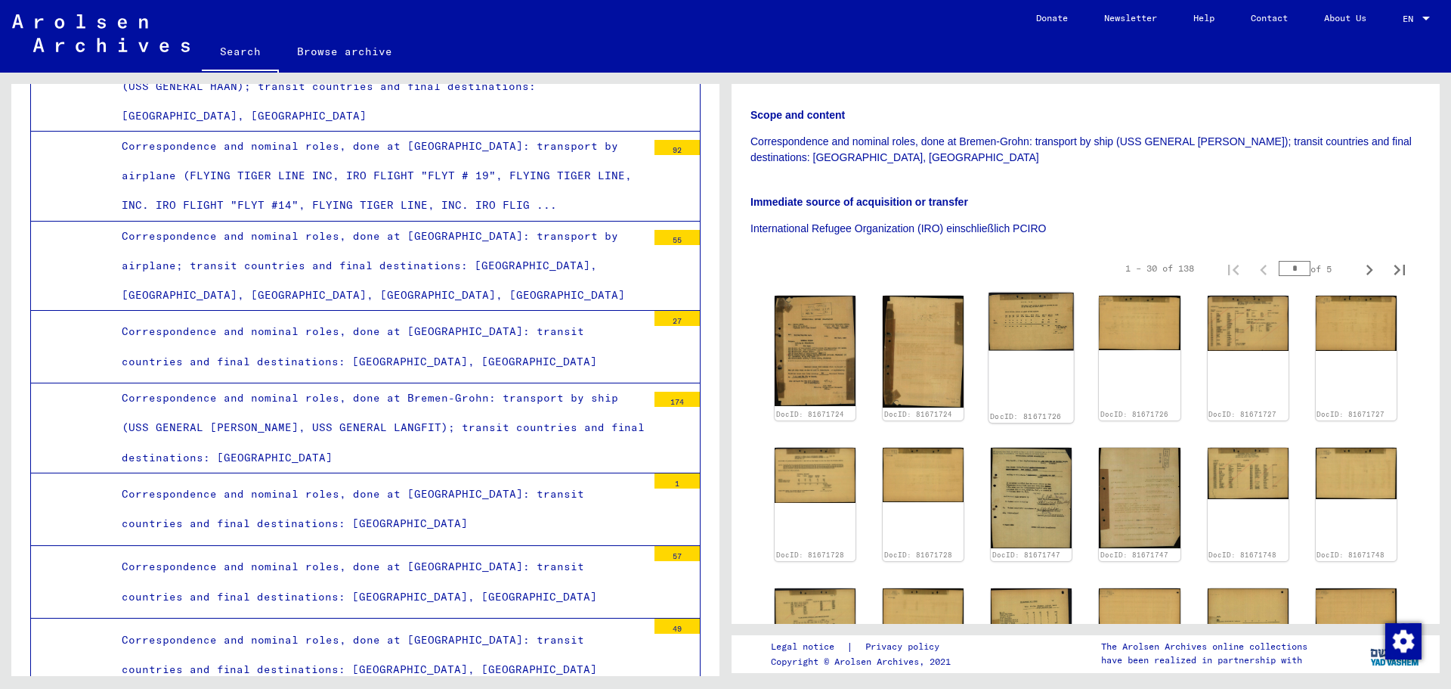
click at [1013, 299] on img at bounding box center [1031, 322] width 85 height 58
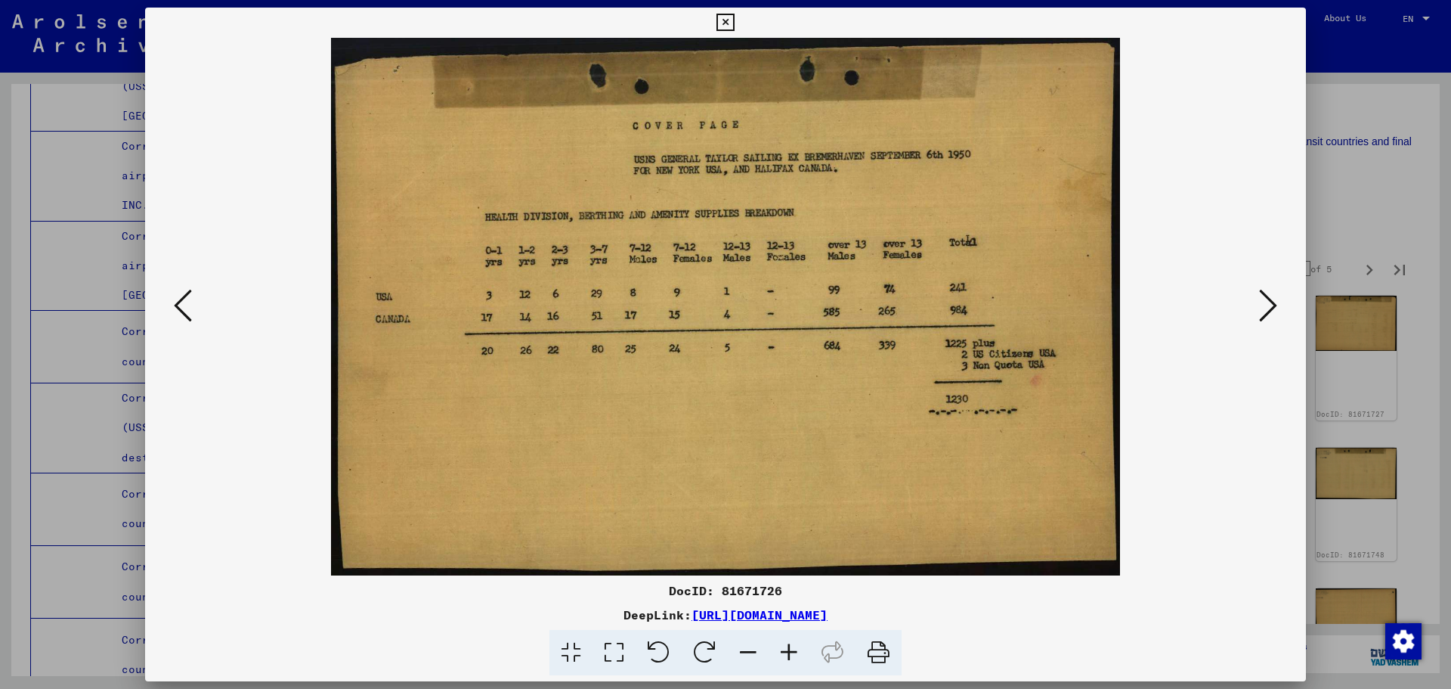
click at [1262, 299] on icon at bounding box center [1268, 305] width 18 height 36
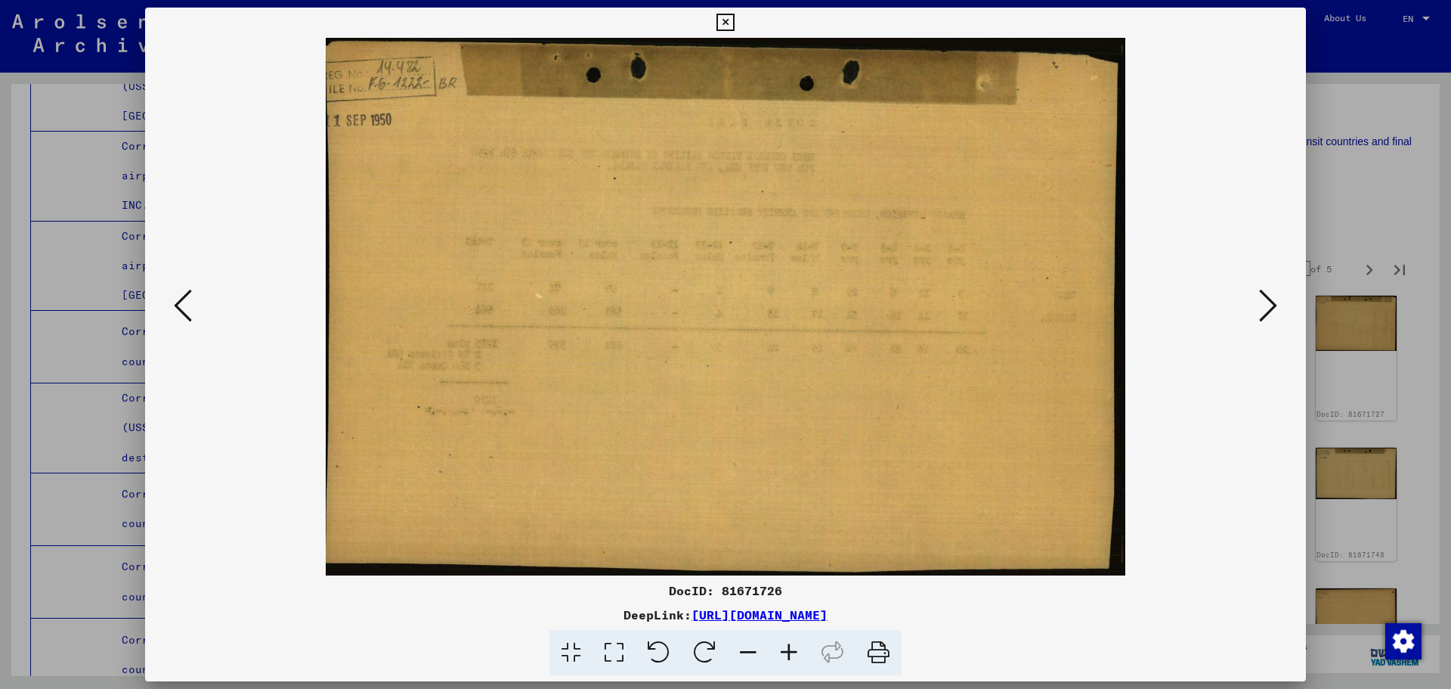
click at [1262, 299] on icon at bounding box center [1268, 305] width 18 height 36
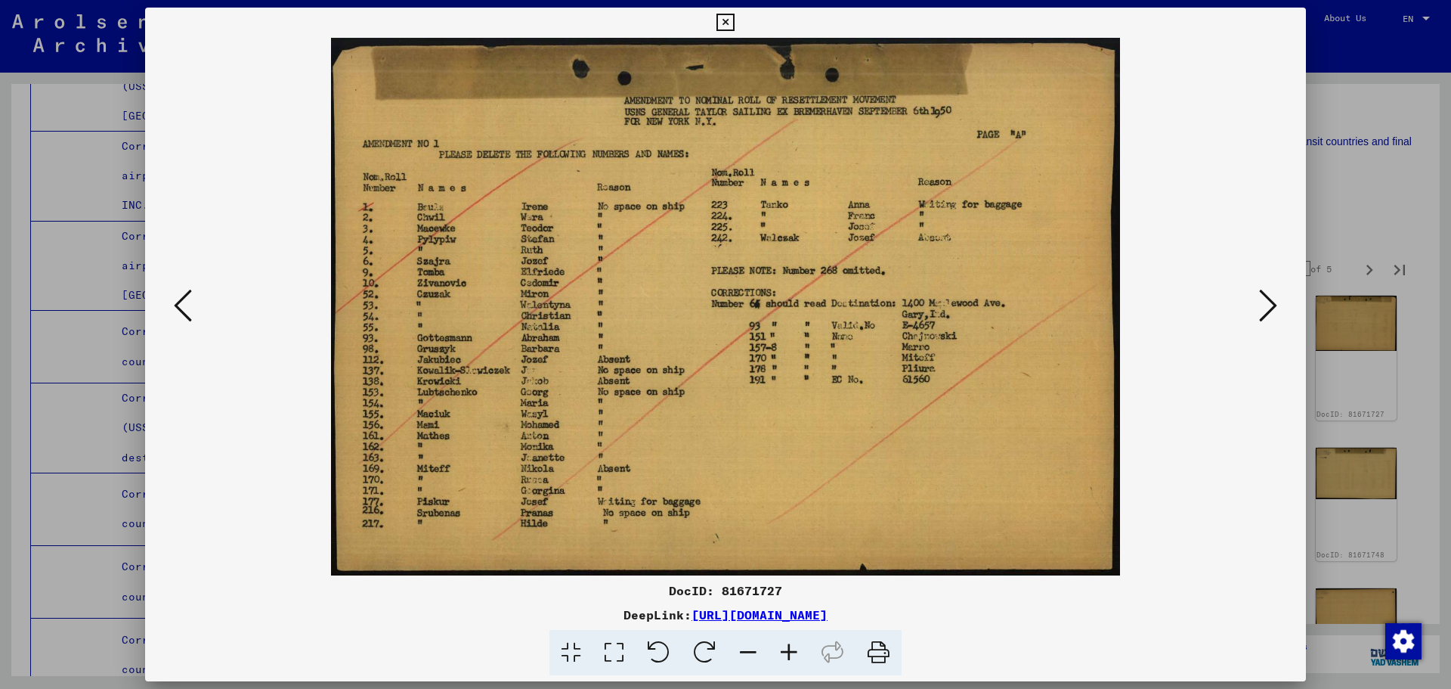
click at [1262, 299] on icon at bounding box center [1268, 305] width 18 height 36
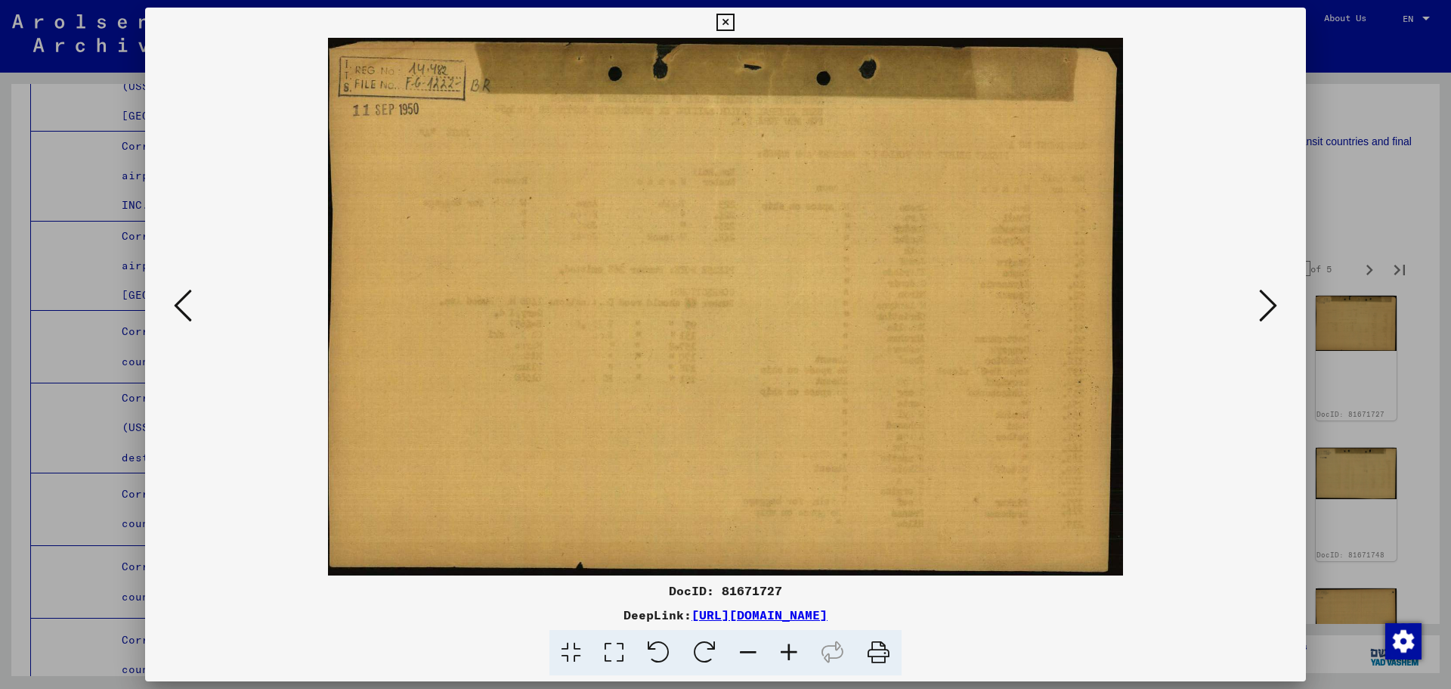
click at [1262, 299] on icon at bounding box center [1268, 305] width 18 height 36
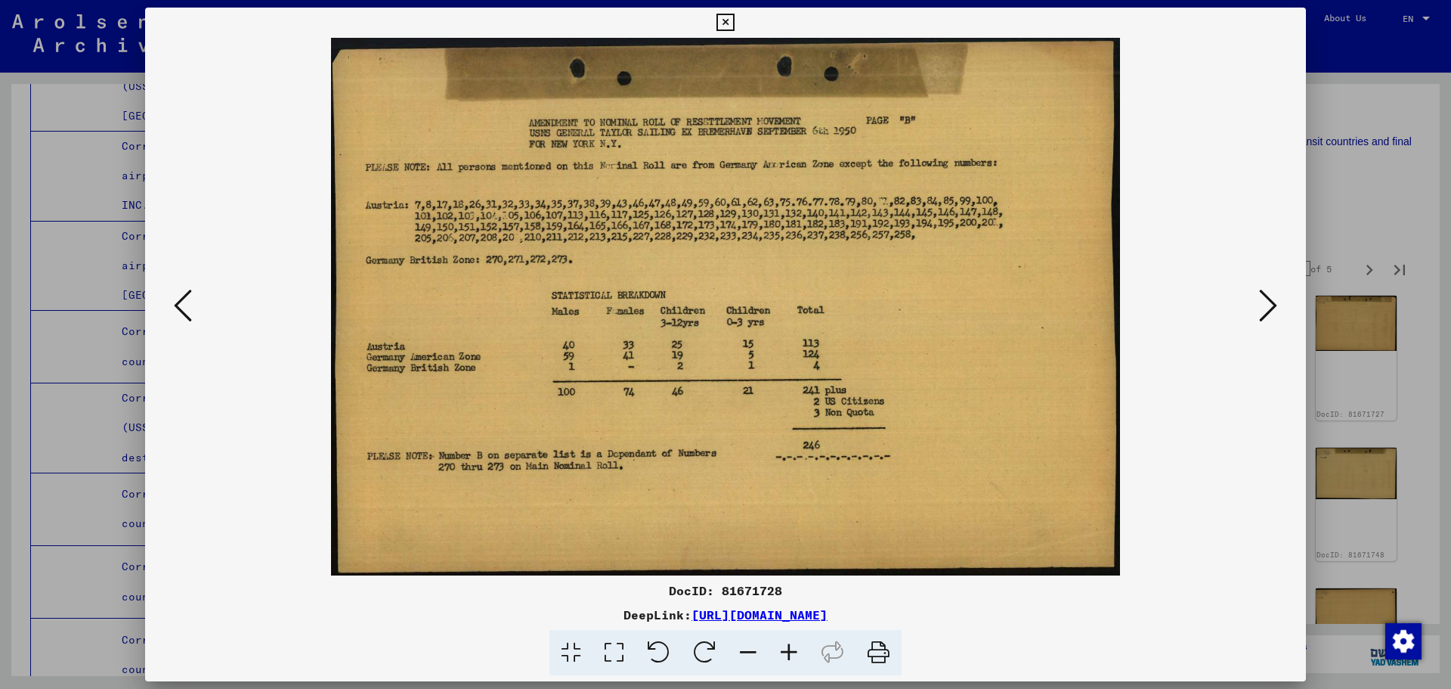
click at [1262, 299] on icon at bounding box center [1268, 305] width 18 height 36
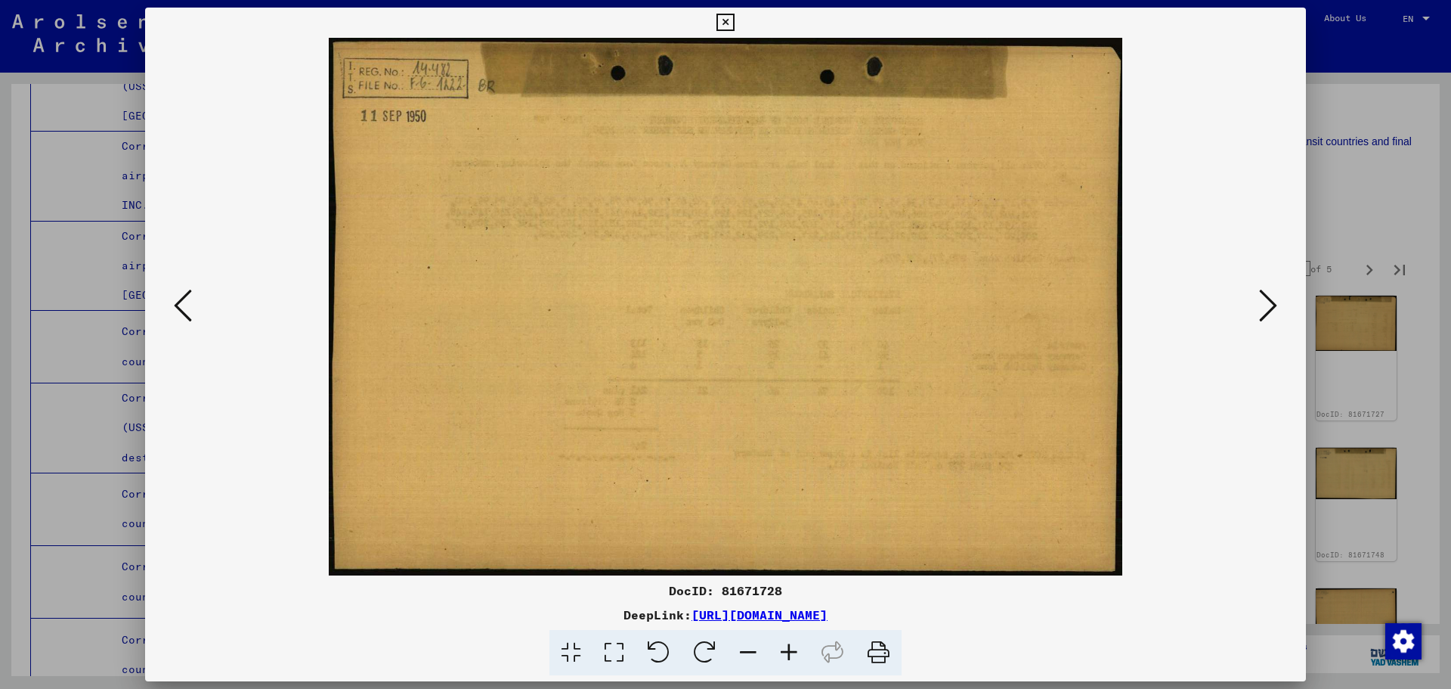
click at [1262, 299] on icon at bounding box center [1268, 305] width 18 height 36
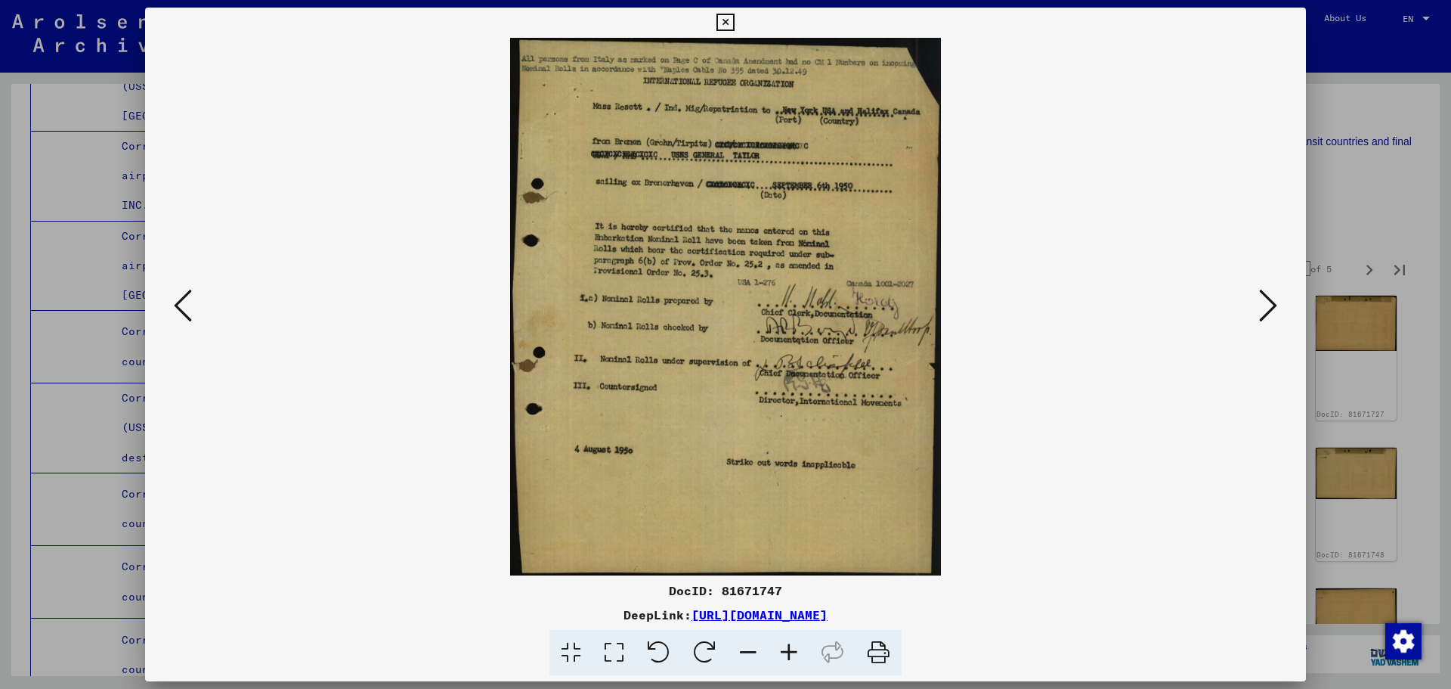
click at [1262, 299] on icon at bounding box center [1268, 305] width 18 height 36
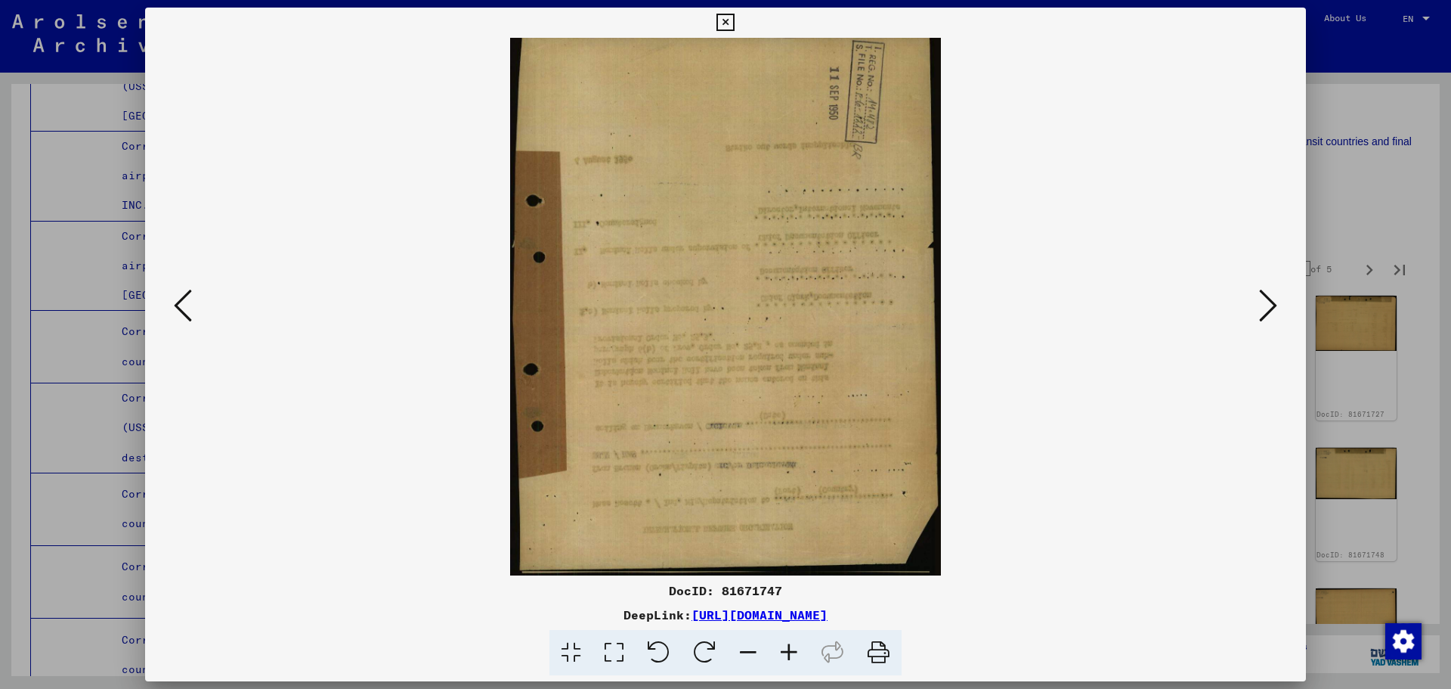
click at [1262, 299] on icon at bounding box center [1268, 305] width 18 height 36
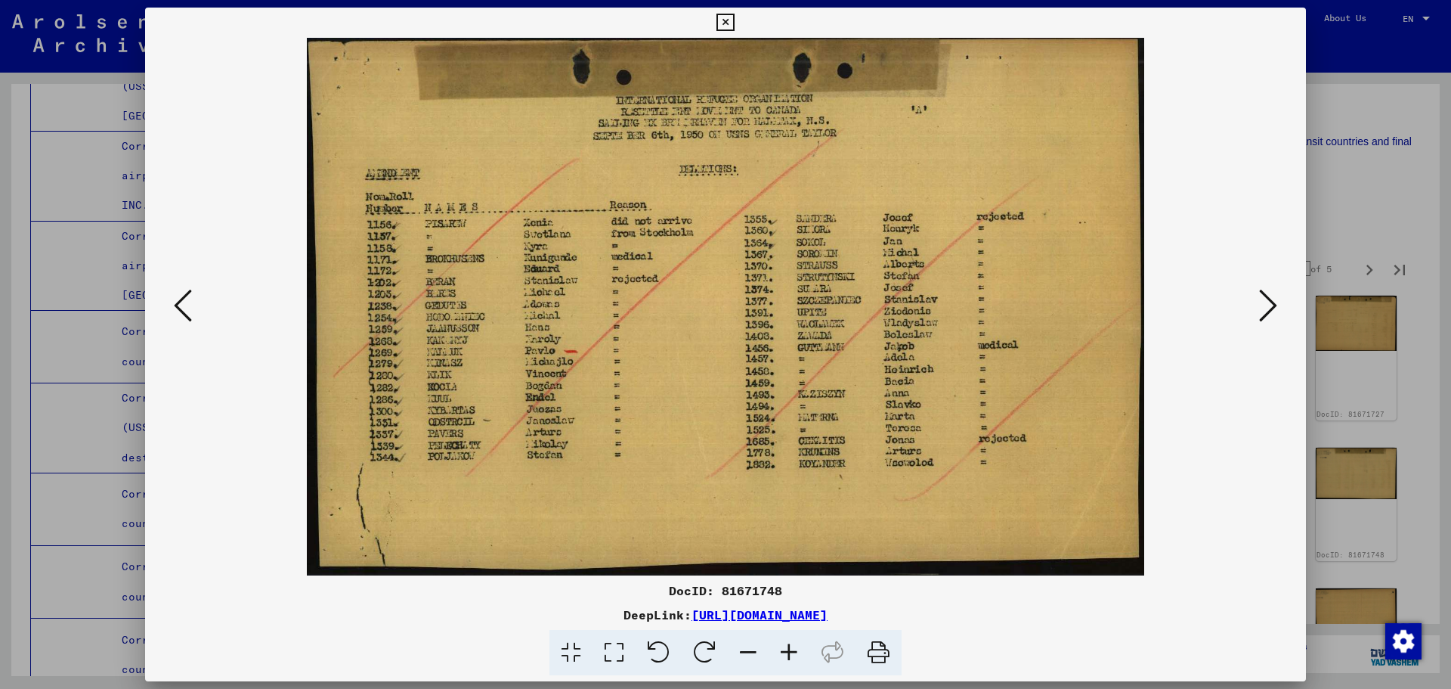
click at [1262, 299] on icon at bounding box center [1268, 305] width 18 height 36
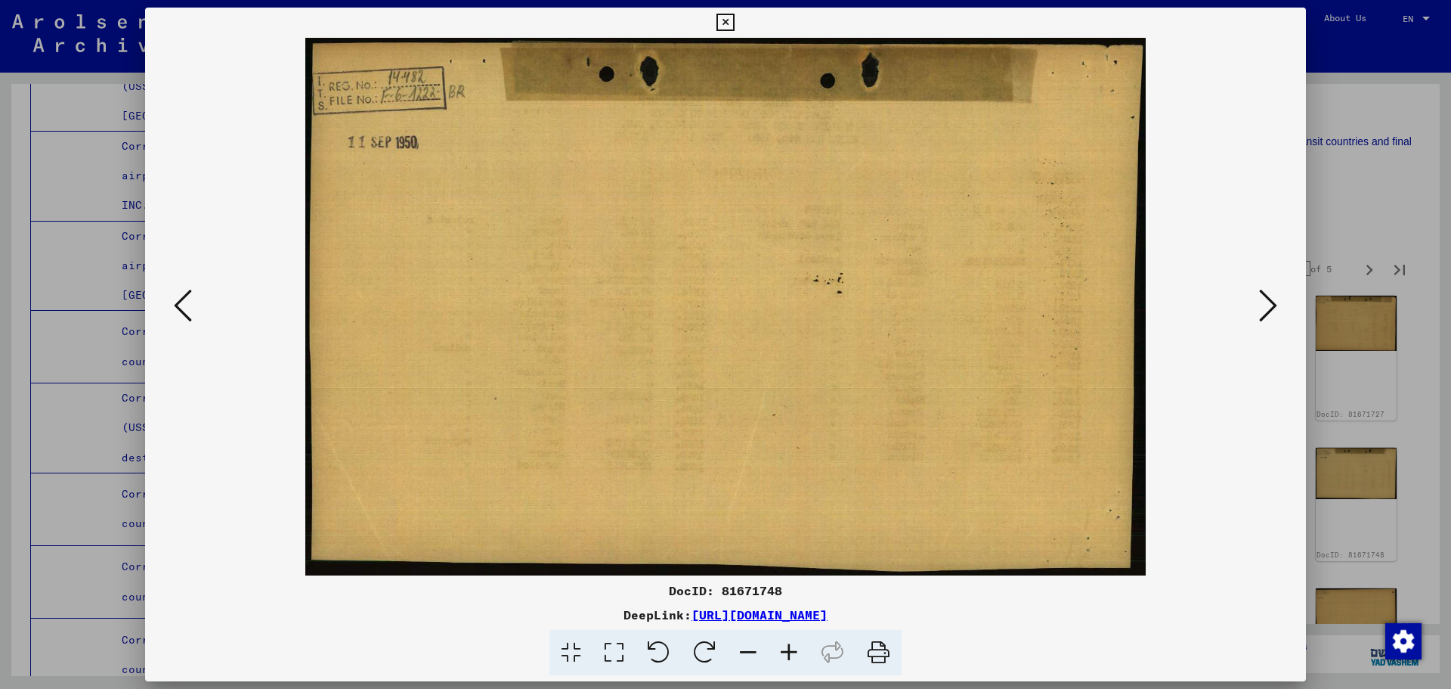
click at [1262, 299] on icon at bounding box center [1268, 305] width 18 height 36
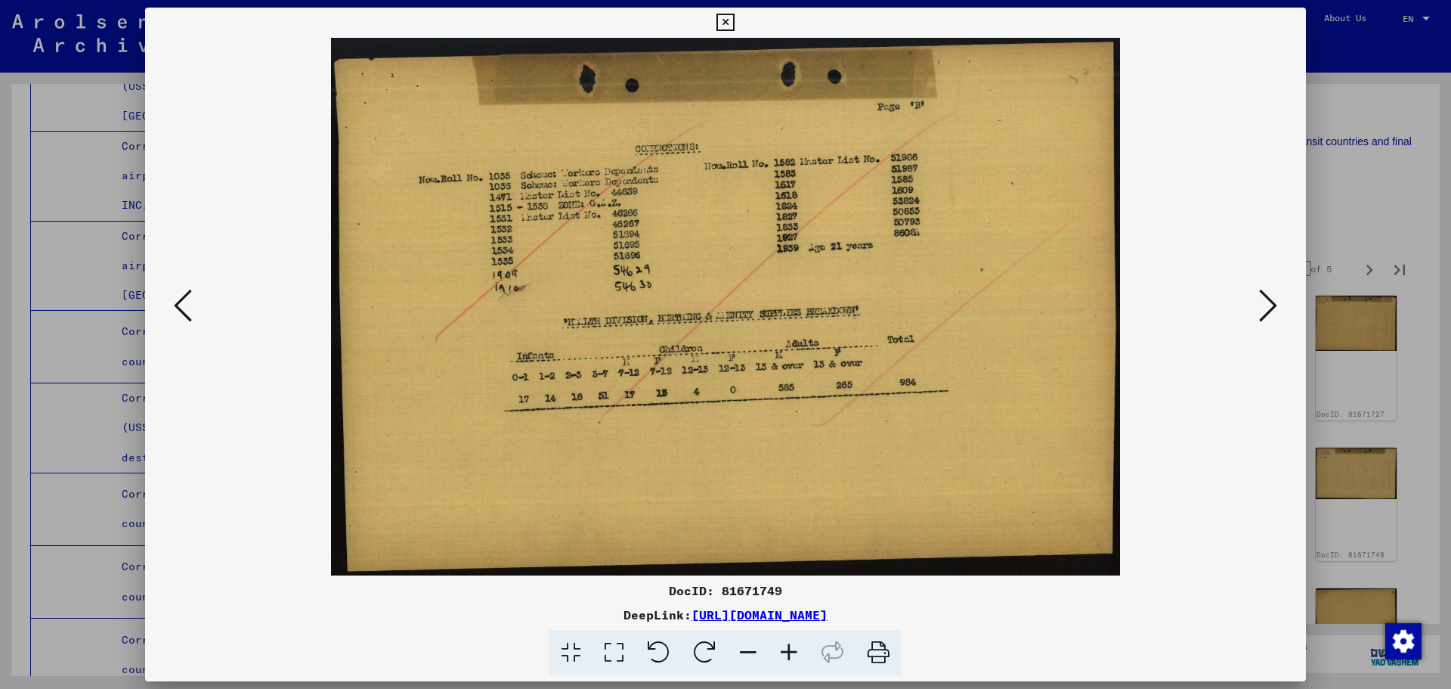
click at [1262, 299] on icon at bounding box center [1268, 305] width 18 height 36
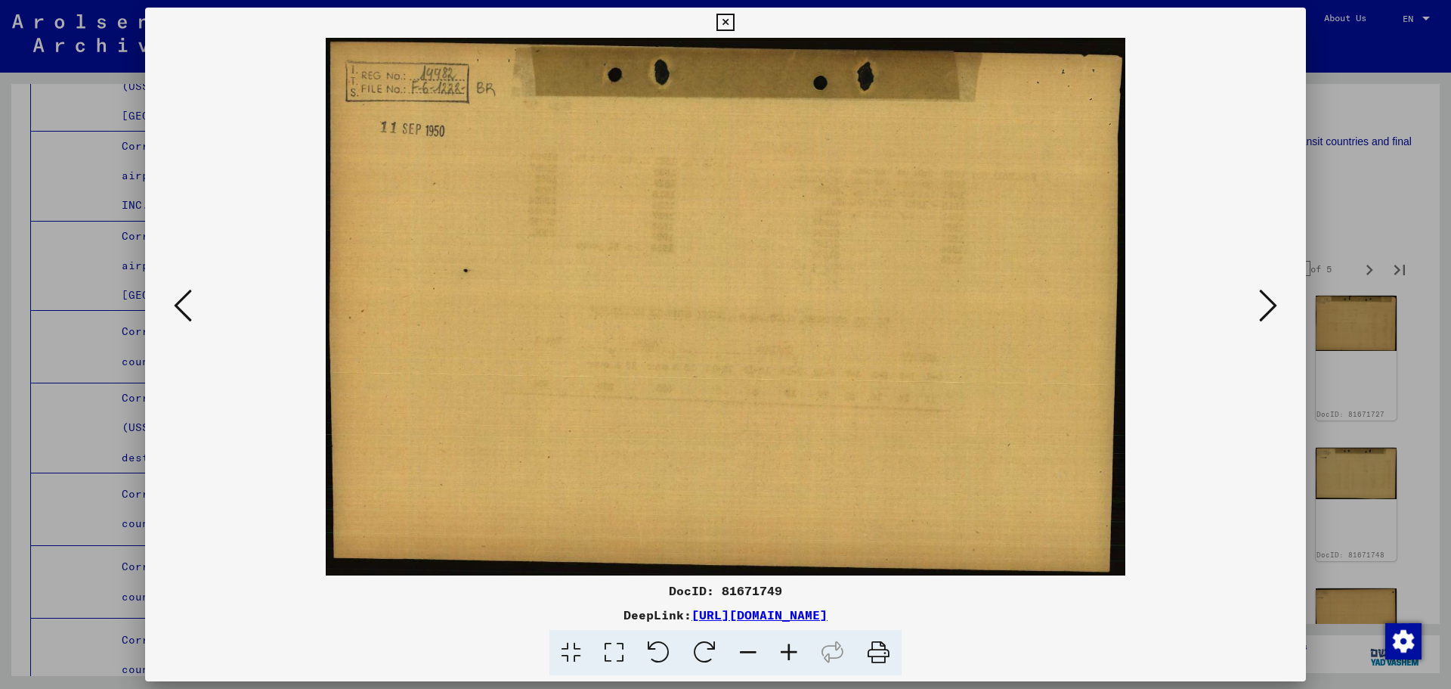
click at [1262, 299] on icon at bounding box center [1268, 305] width 18 height 36
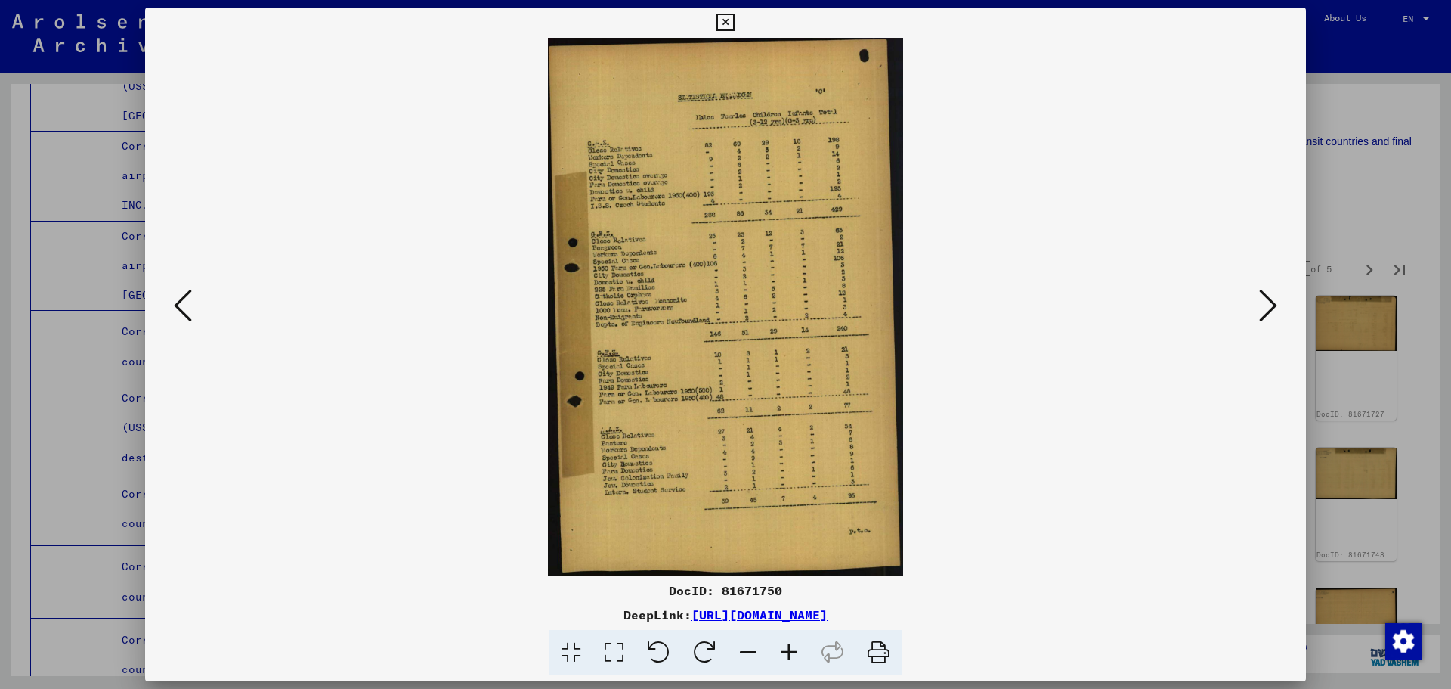
drag, startPoint x: 877, startPoint y: 655, endPoint x: 1113, endPoint y: 588, distance: 245.2
click at [877, 655] on icon at bounding box center [879, 653] width 46 height 46
click at [1265, 311] on icon at bounding box center [1268, 305] width 18 height 36
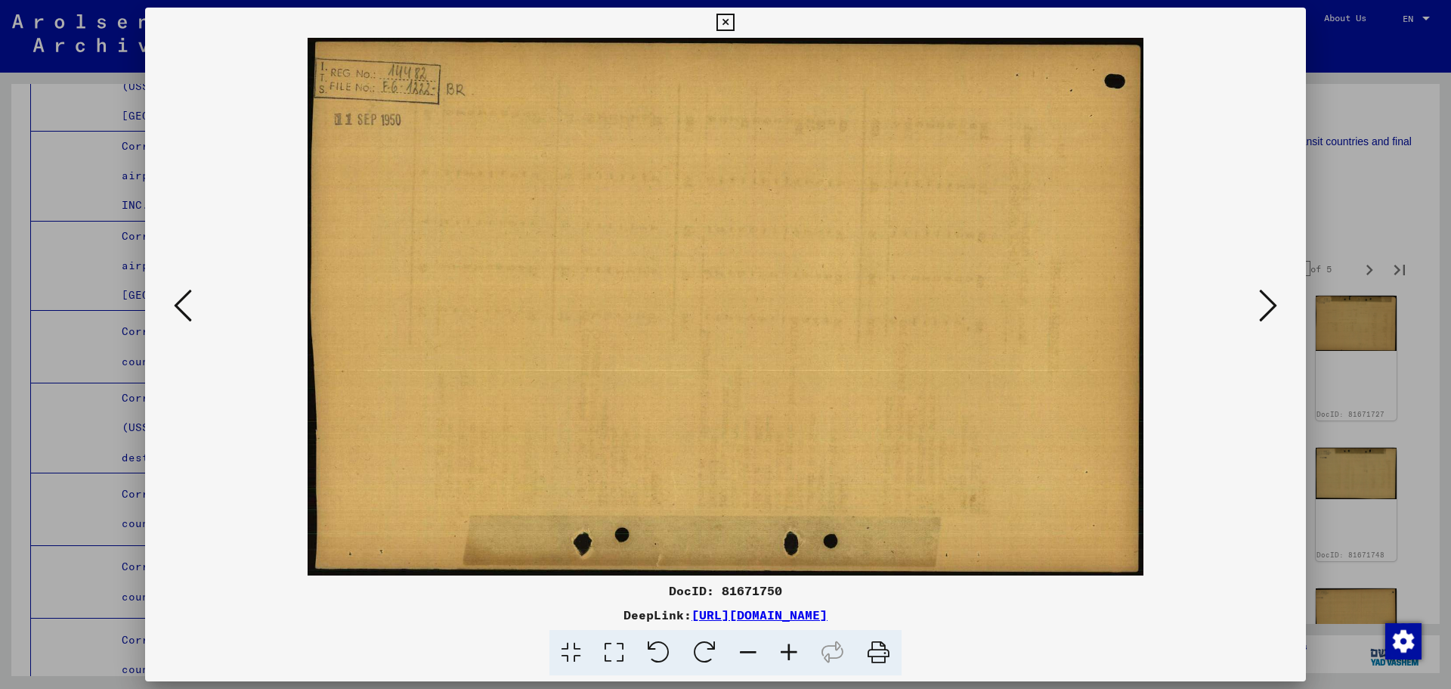
click at [1271, 306] on icon at bounding box center [1268, 305] width 18 height 36
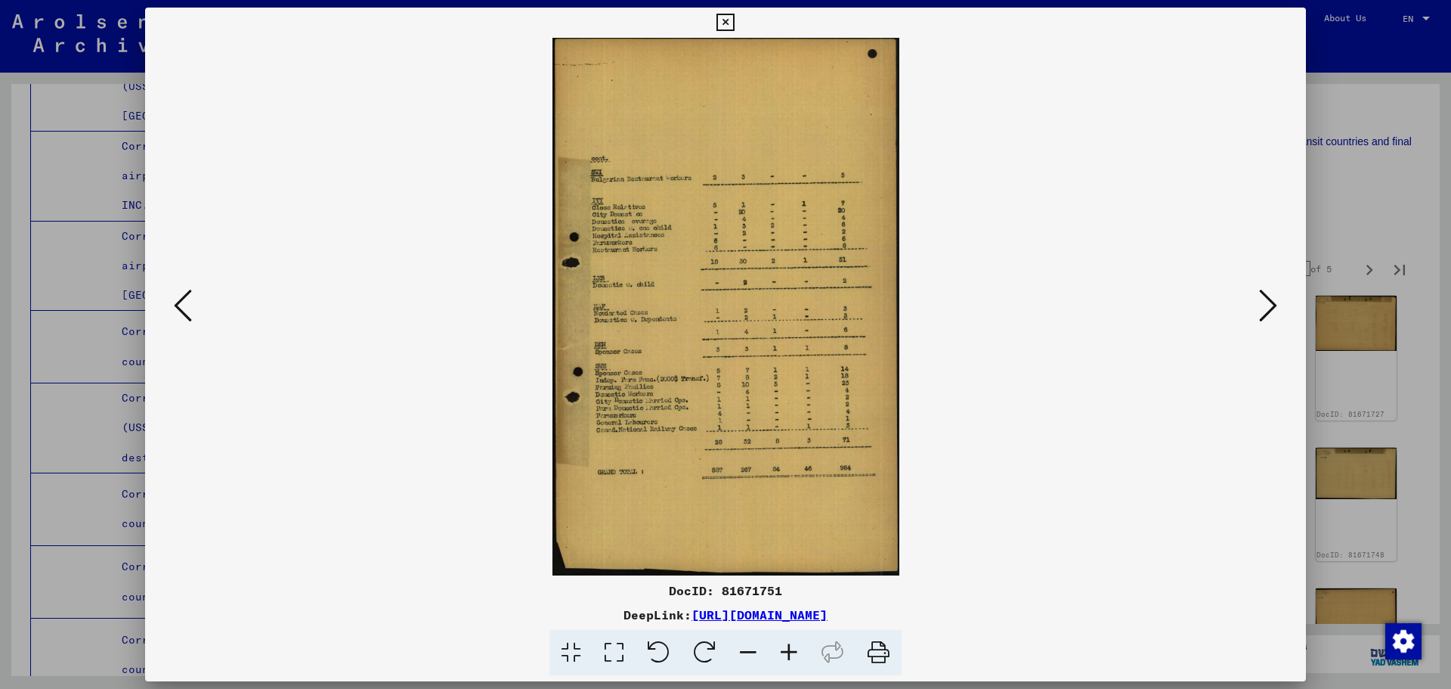
click at [873, 650] on icon at bounding box center [879, 653] width 46 height 46
click at [1259, 303] on icon at bounding box center [1268, 305] width 18 height 36
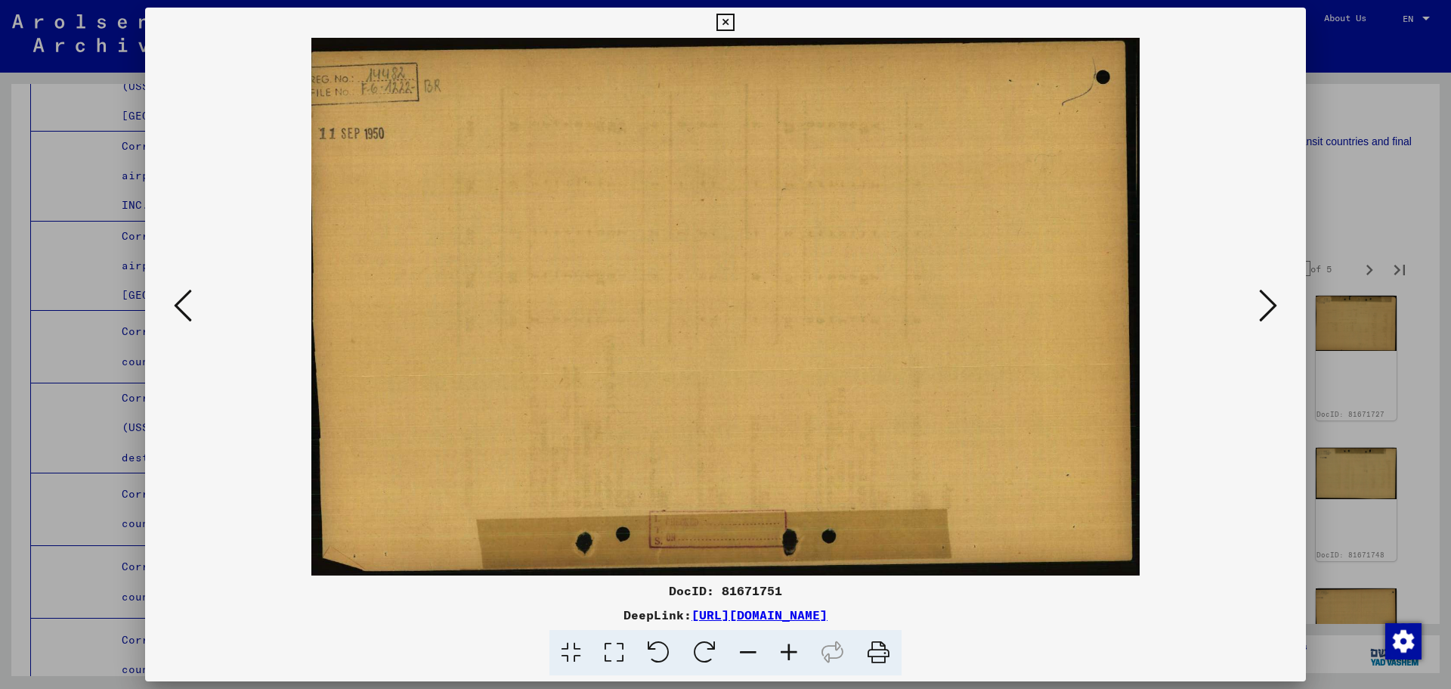
click at [1259, 303] on icon at bounding box center [1268, 305] width 18 height 36
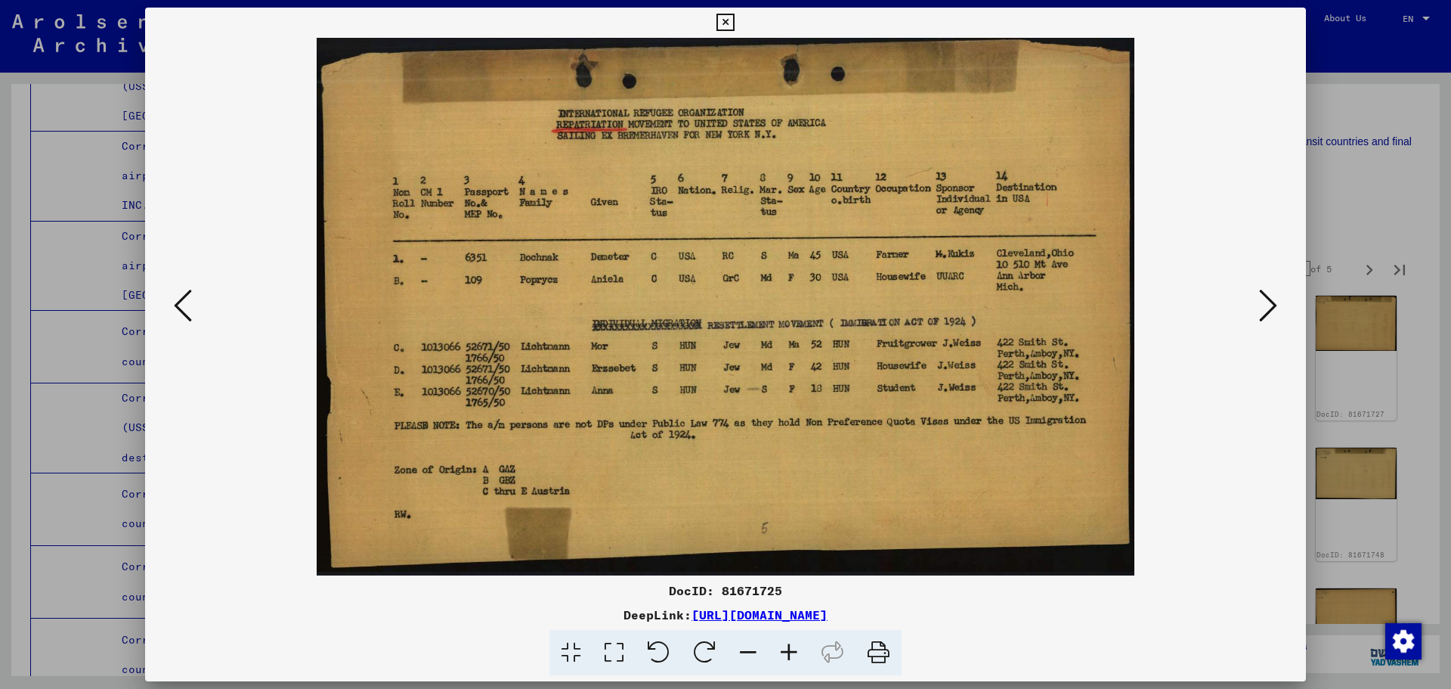
click at [724, 19] on icon at bounding box center [725, 23] width 17 height 18
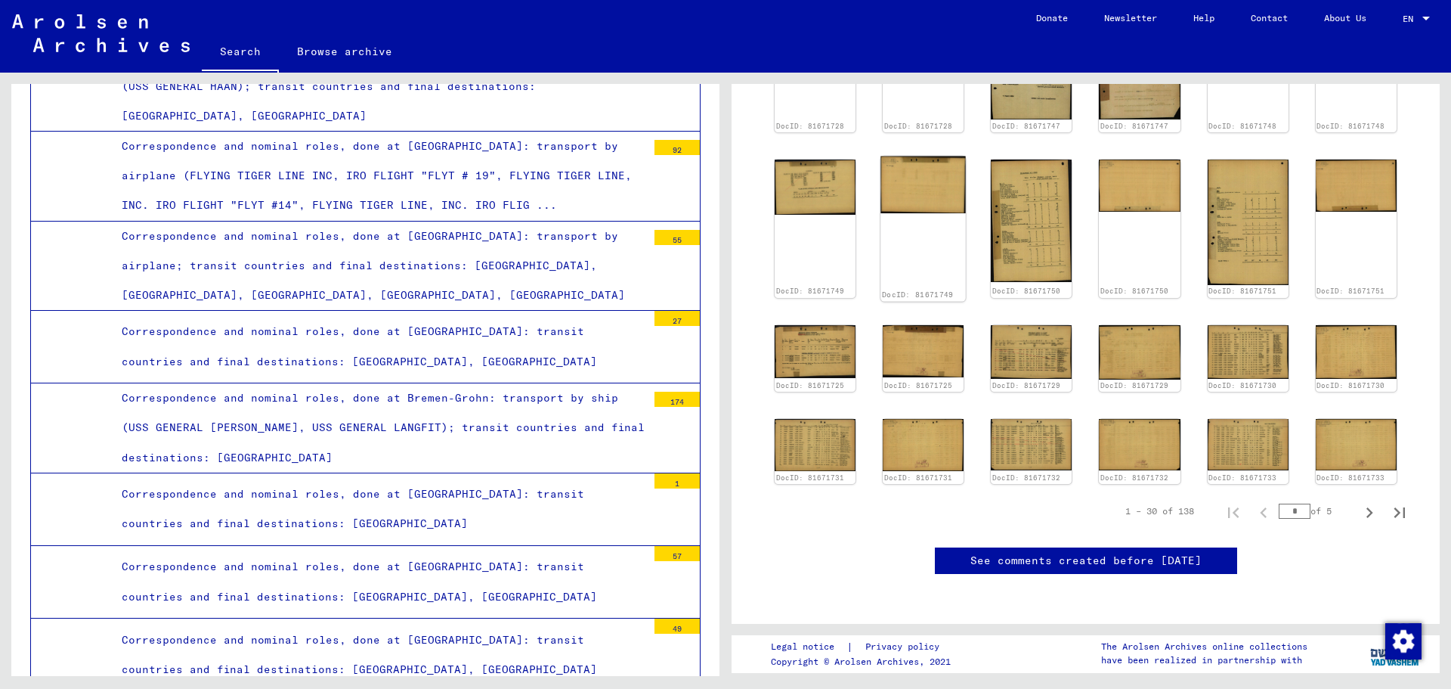
scroll to position [756, 0]
click at [1028, 323] on img at bounding box center [1031, 351] width 85 height 57
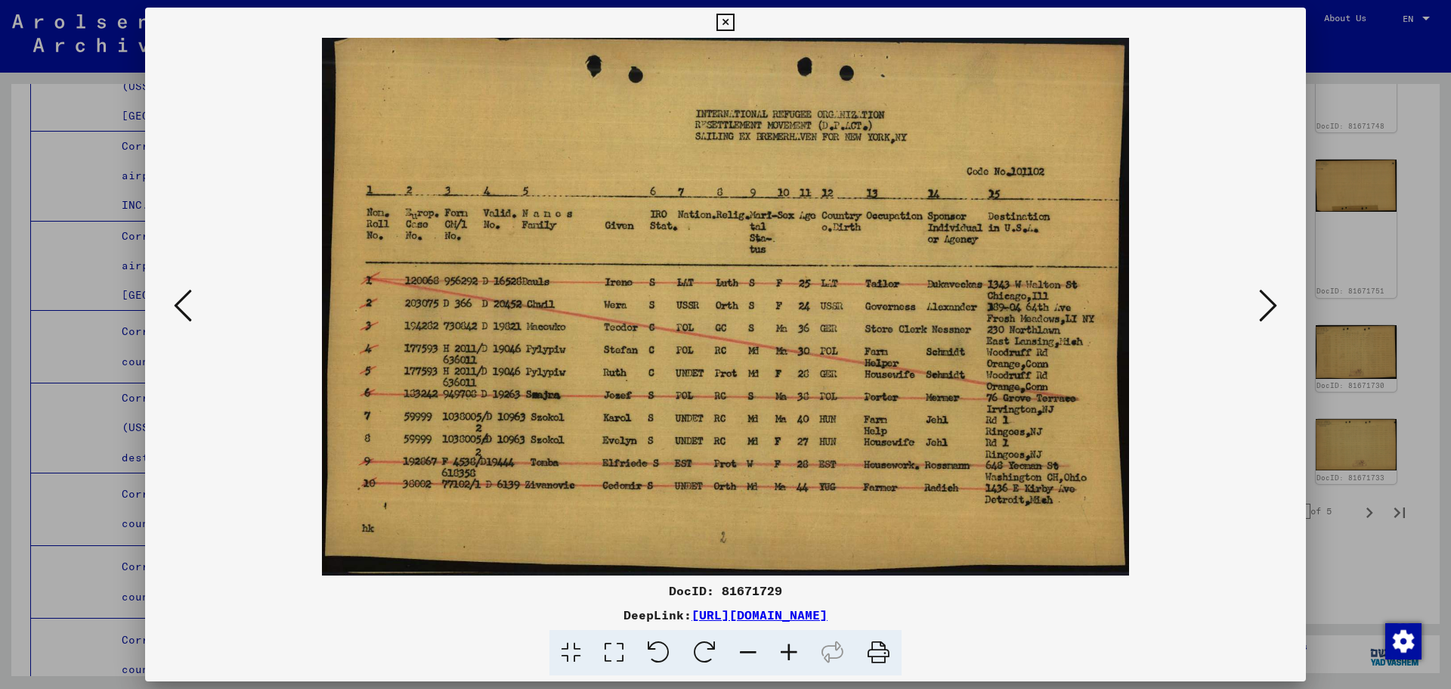
click at [730, 22] on icon at bounding box center [725, 23] width 17 height 18
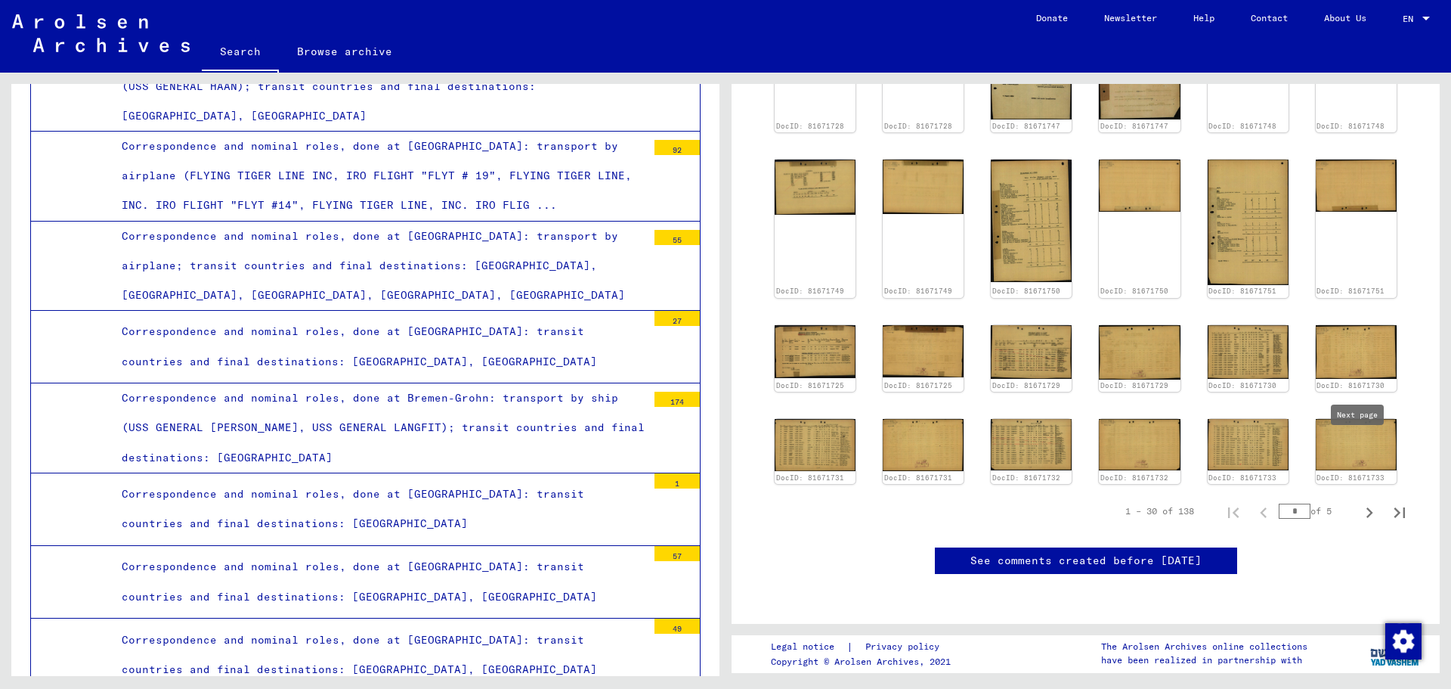
click at [1359, 502] on icon "Next page" at bounding box center [1369, 512] width 21 height 21
type input "*"
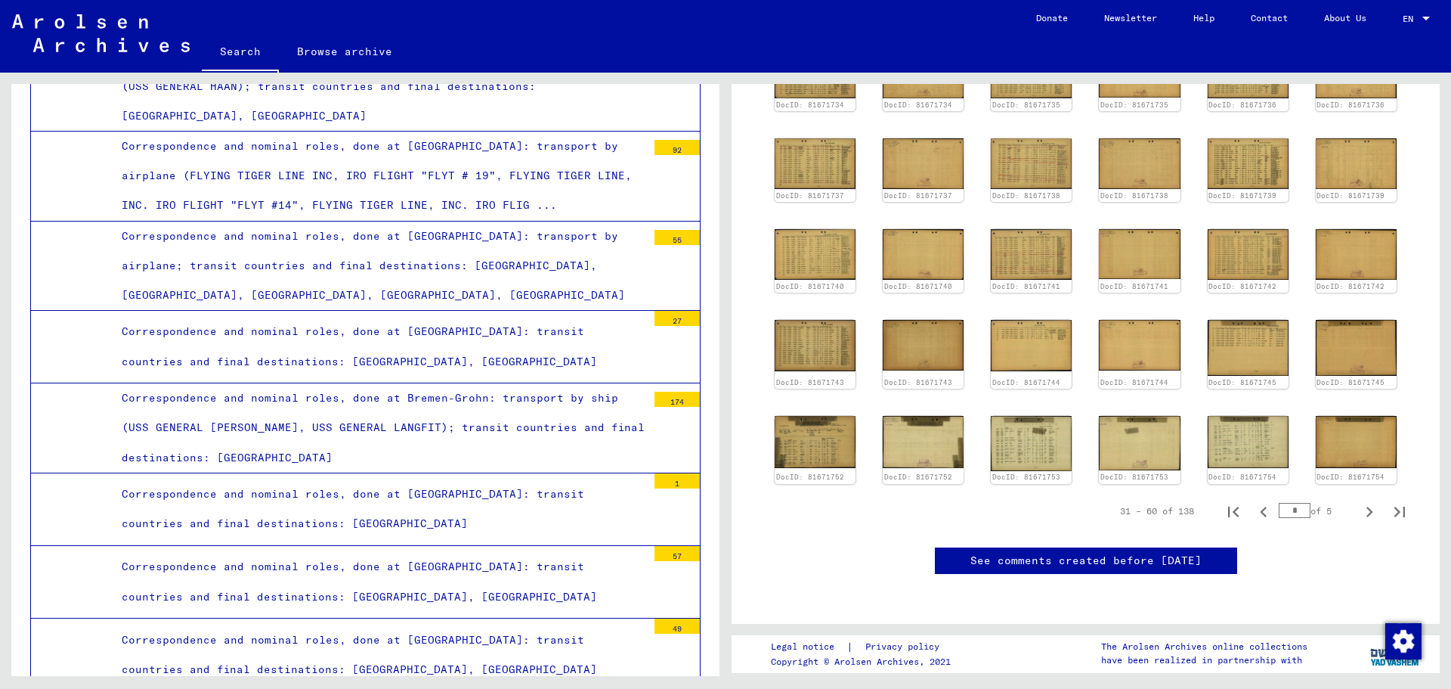
scroll to position [605, 0]
click at [813, 413] on img at bounding box center [815, 440] width 85 height 55
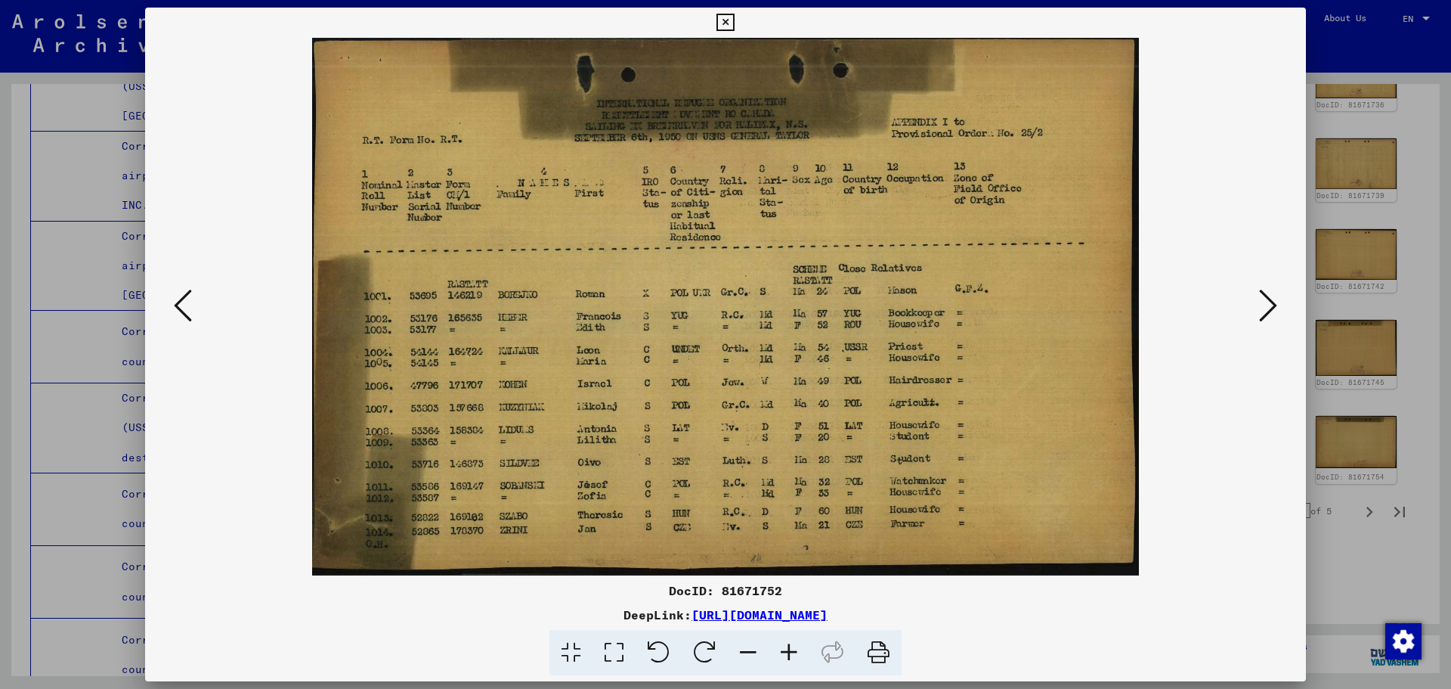
click at [791, 648] on icon at bounding box center [789, 653] width 41 height 46
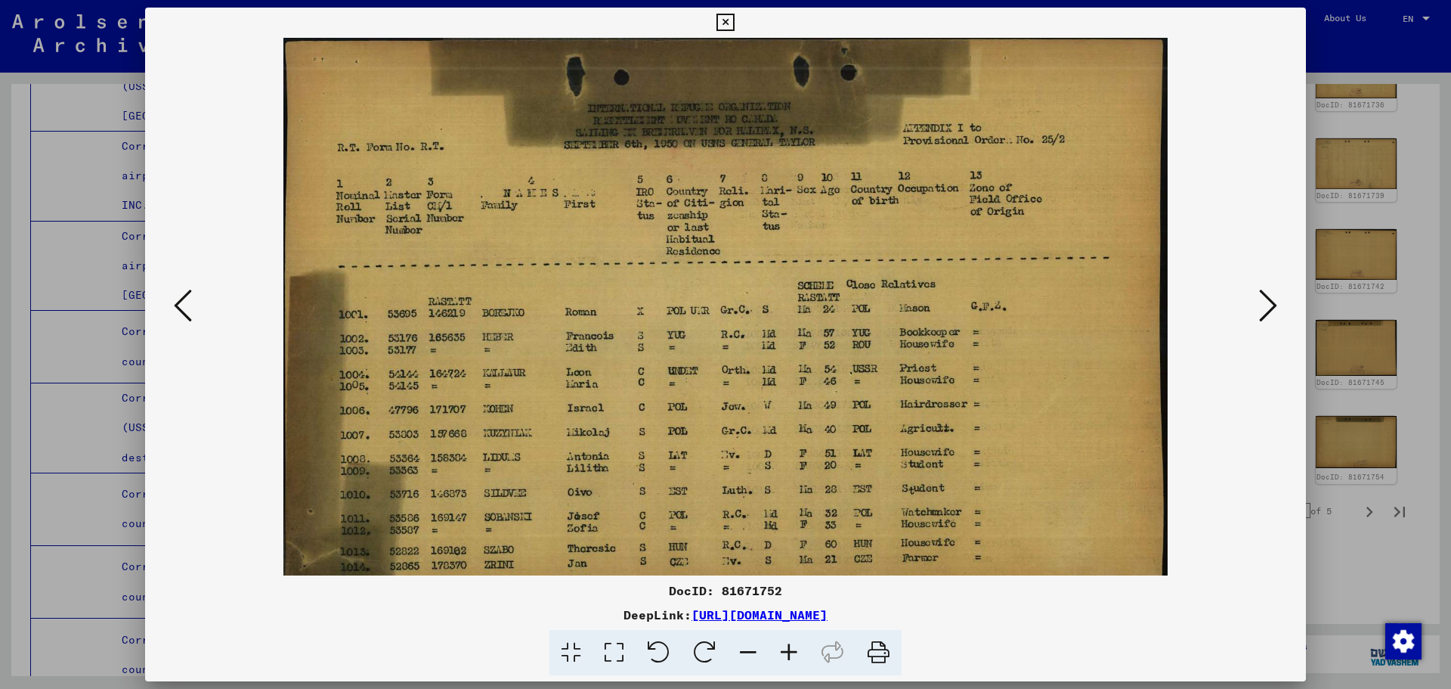
click at [791, 648] on icon at bounding box center [789, 653] width 41 height 46
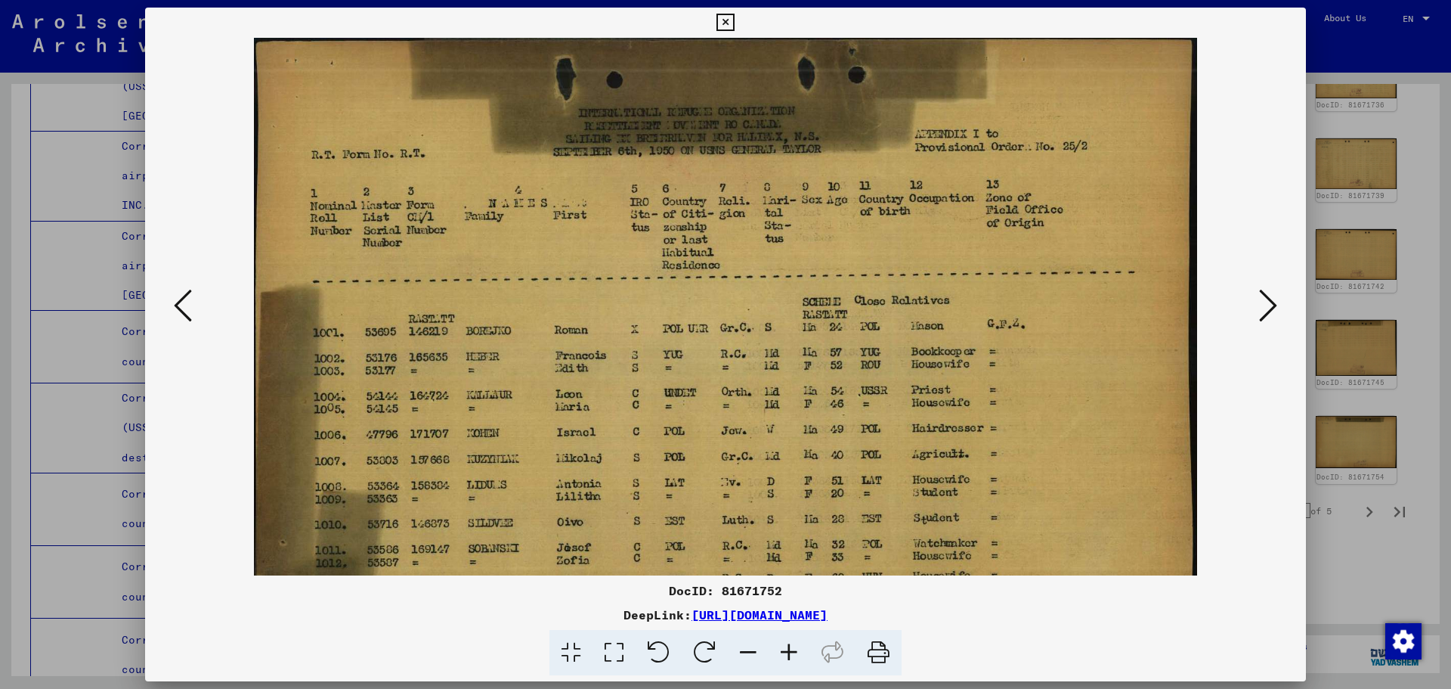
click at [791, 648] on icon at bounding box center [789, 653] width 41 height 46
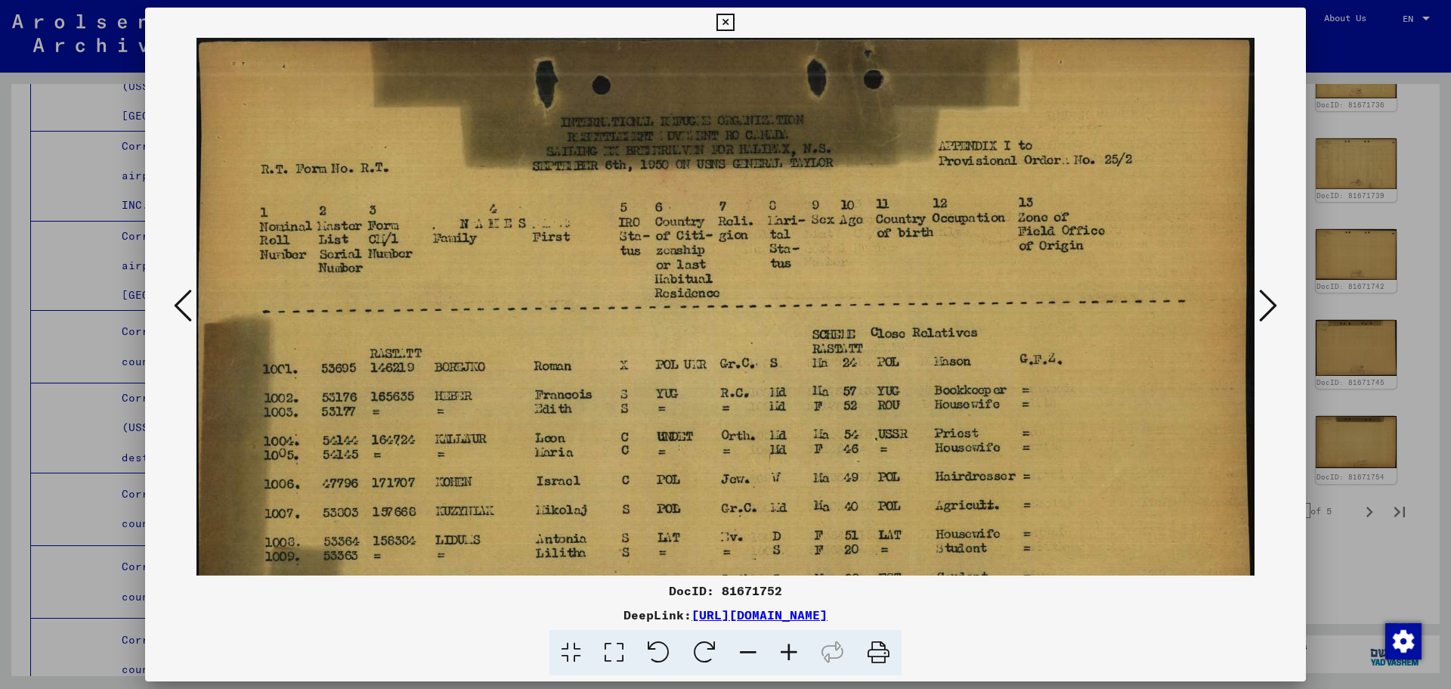
click at [791, 648] on icon at bounding box center [789, 653] width 41 height 46
